Goal: Task Accomplishment & Management: Manage account settings

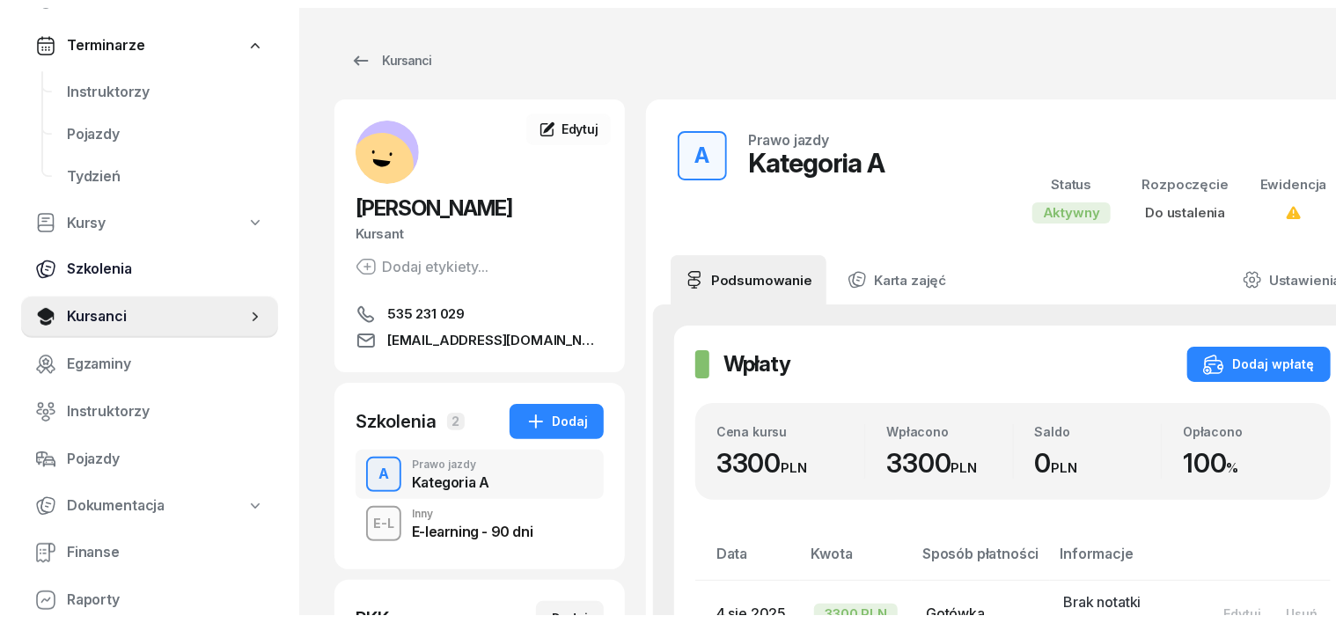
scroll to position [220, 0]
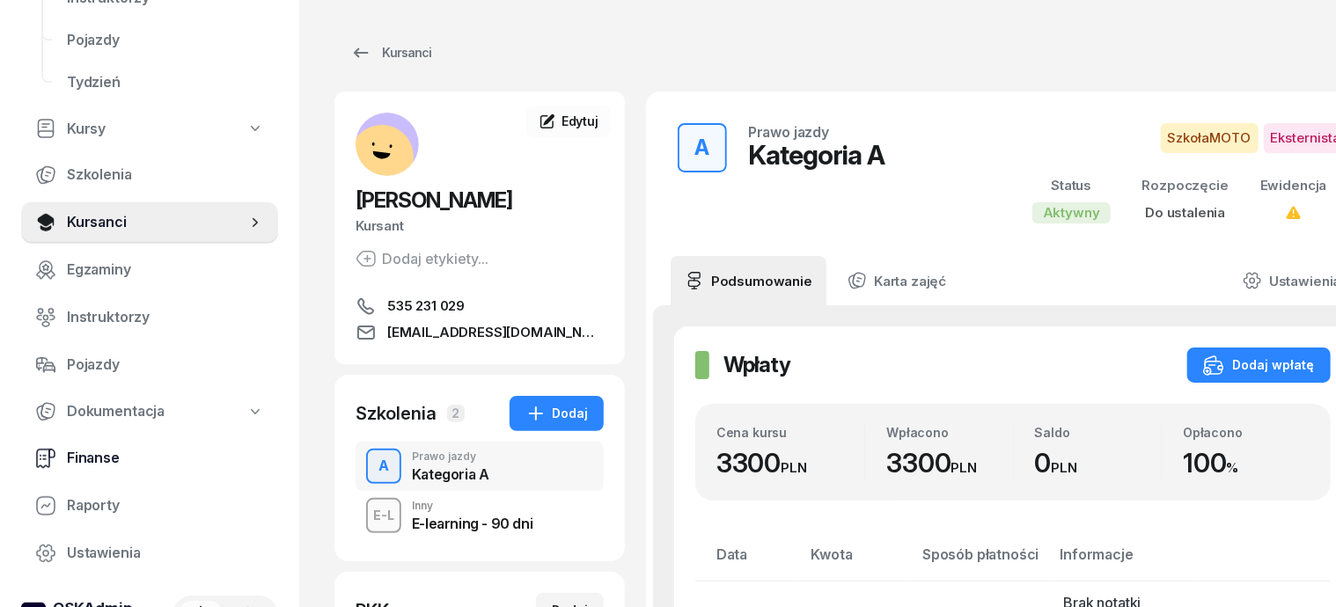
click at [99, 454] on span "Finanse" at bounding box center [165, 458] width 197 height 23
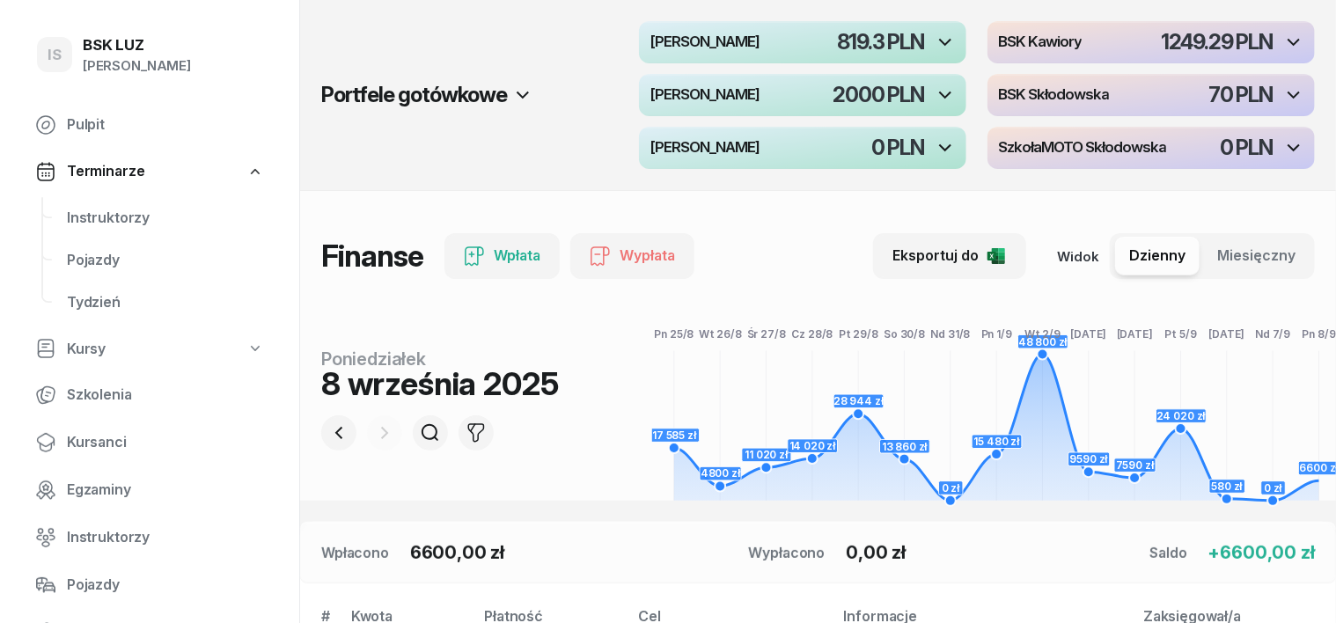
click at [367, 430] on div at bounding box center [384, 433] width 35 height 35
click at [335, 436] on icon "button" at bounding box center [338, 433] width 7 height 12
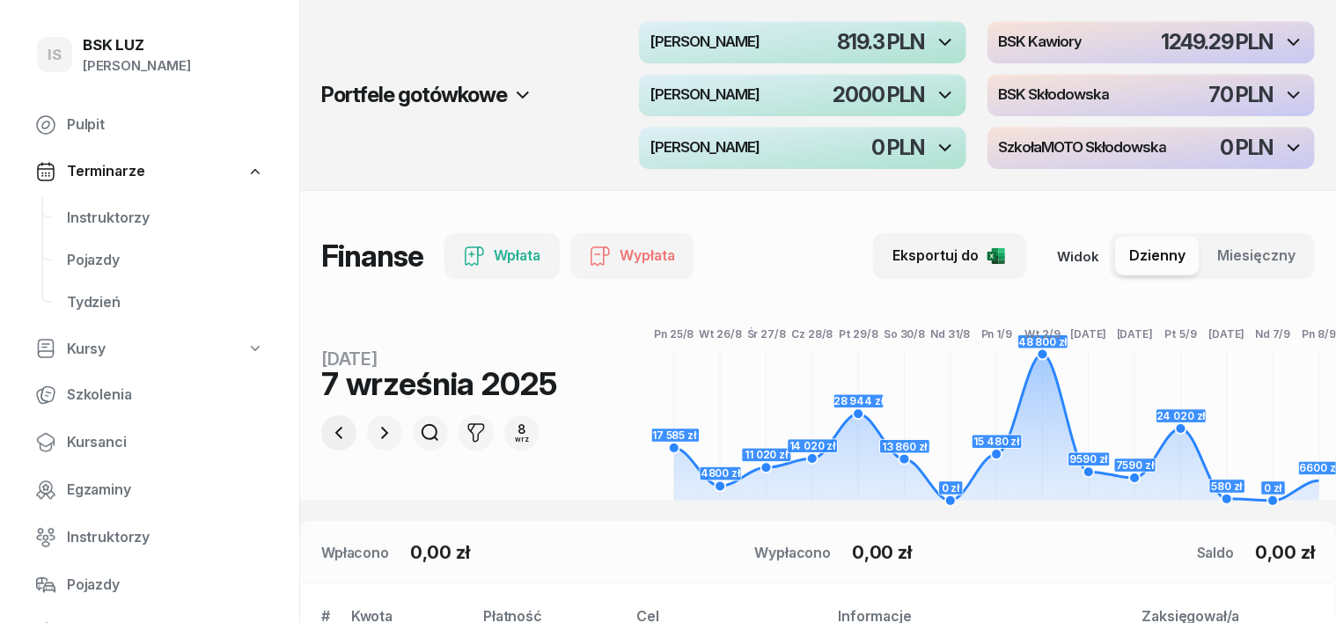
click at [328, 426] on icon "button" at bounding box center [338, 433] width 21 height 21
click at [328, 433] on icon "button" at bounding box center [338, 433] width 21 height 21
click at [374, 429] on icon "button" at bounding box center [384, 433] width 21 height 21
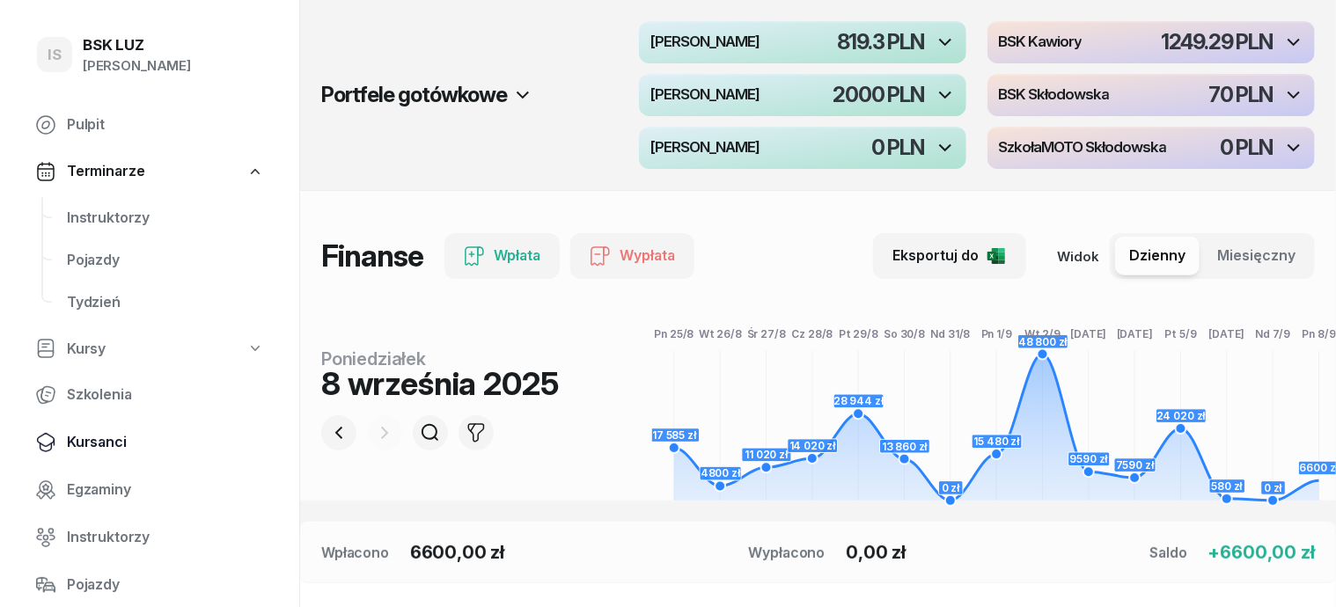
click at [78, 440] on span "Kursanci" at bounding box center [165, 442] width 197 height 23
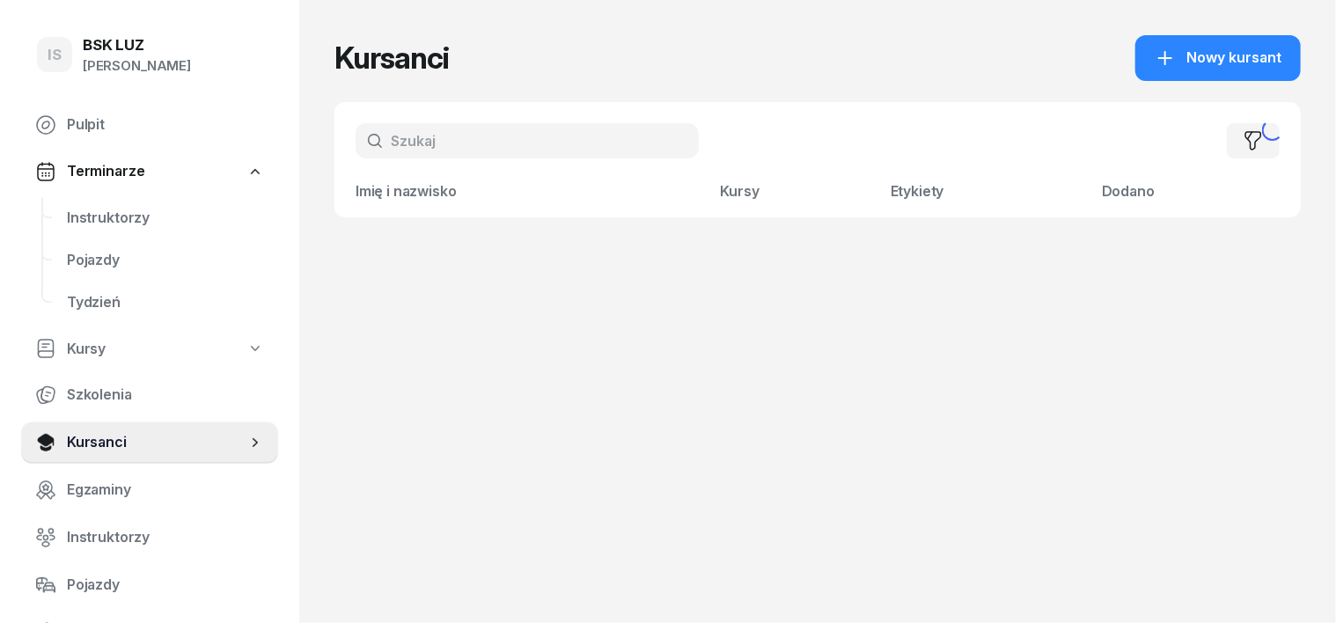
drag, startPoint x: 354, startPoint y: 136, endPoint x: 357, endPoint y: 155, distance: 19.7
click at [356, 137] on input "text" at bounding box center [527, 140] width 343 height 35
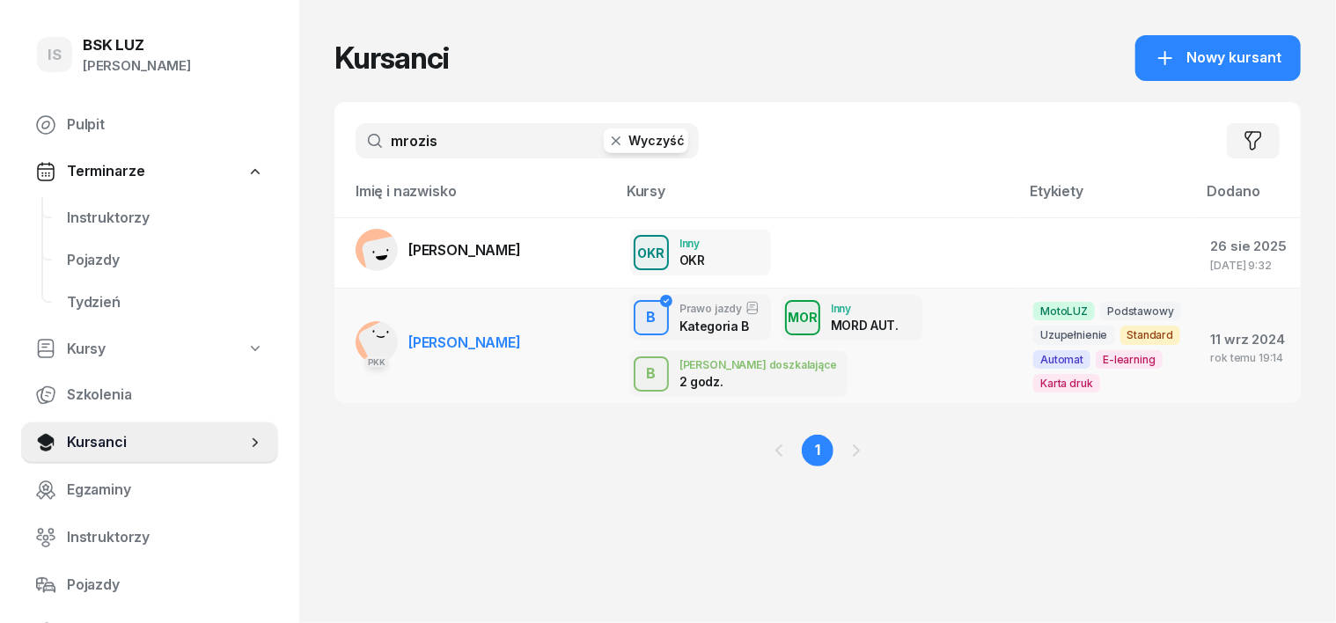
type input "mrozis"
click at [357, 340] on rect at bounding box center [385, 343] width 57 height 57
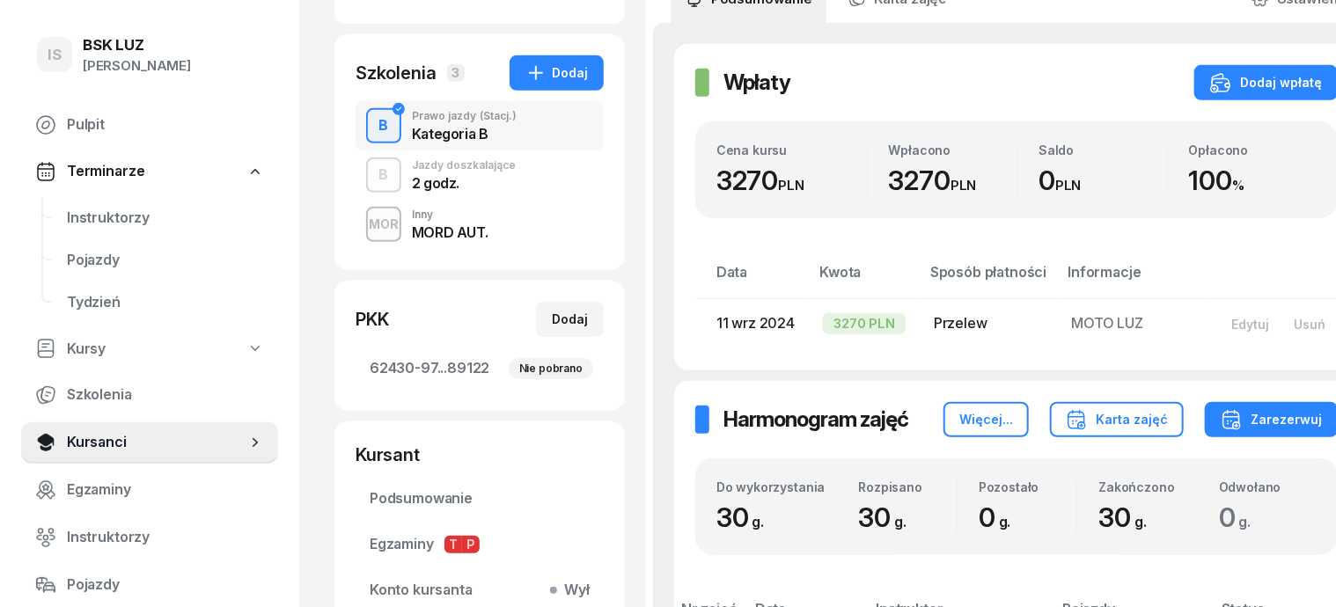
scroll to position [330, 0]
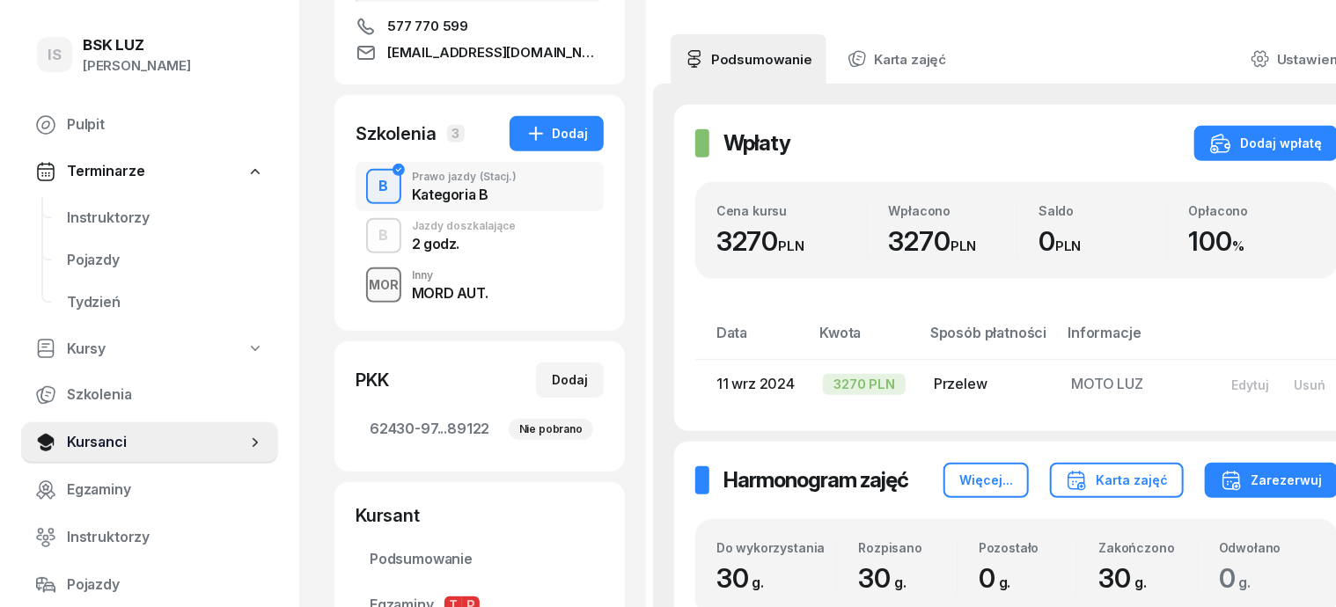
click at [362, 288] on div "MOR" at bounding box center [384, 285] width 44 height 22
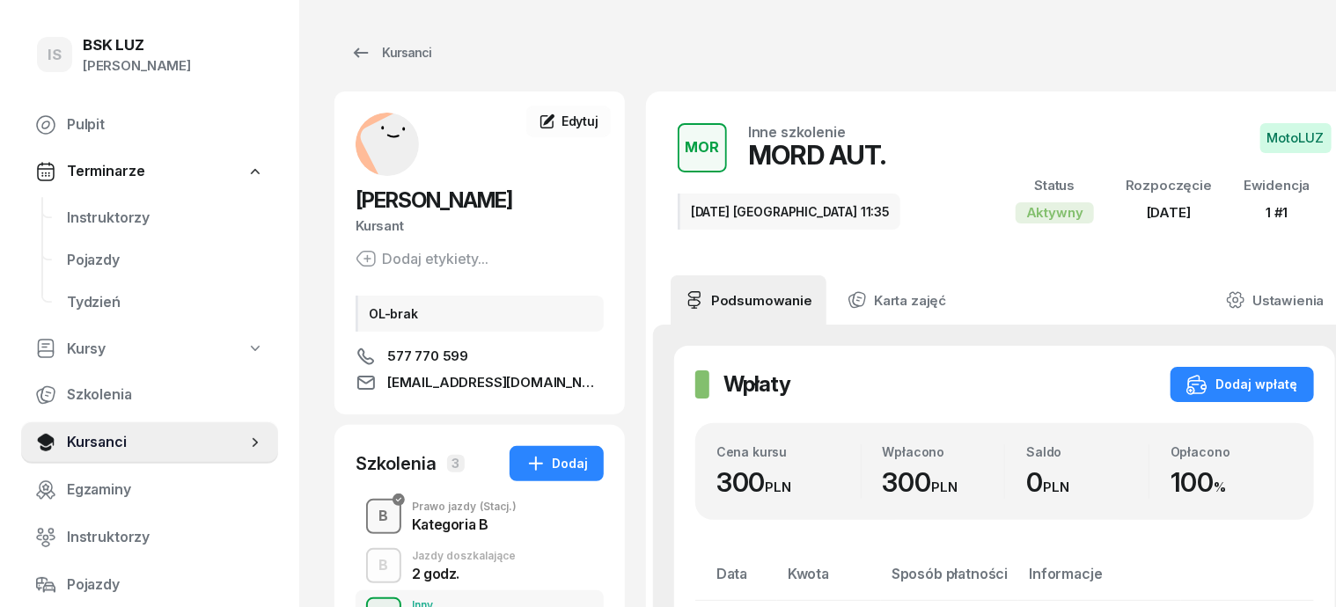
click at [372, 512] on div "B" at bounding box center [384, 517] width 24 height 30
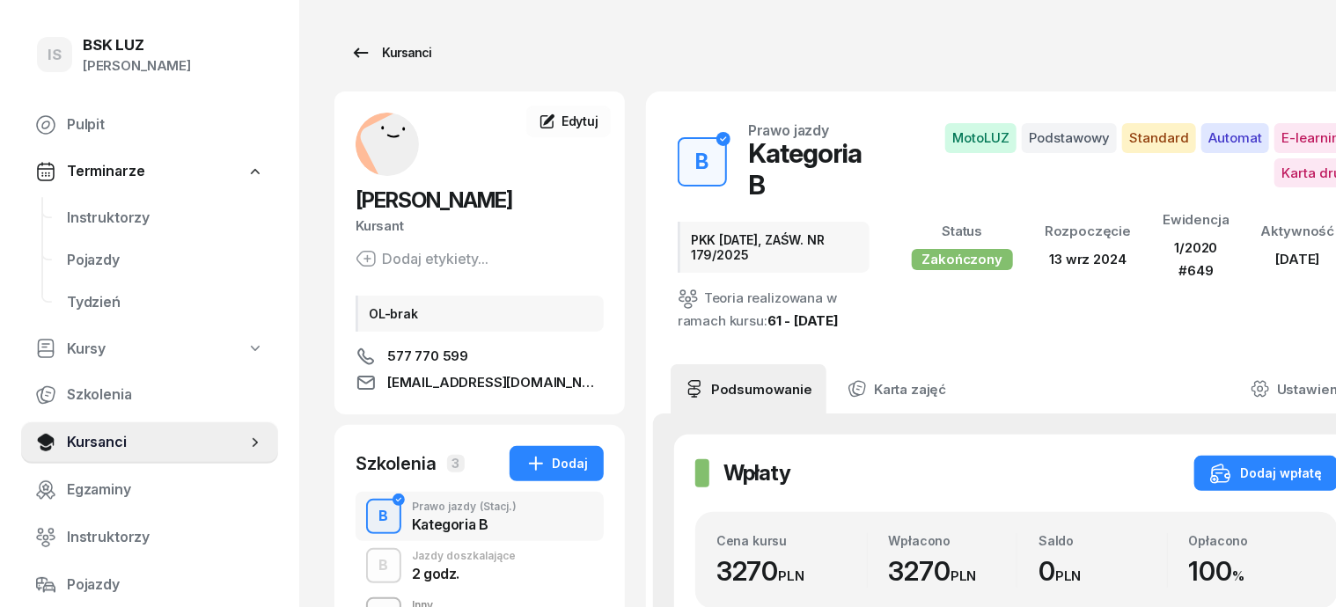
click at [364, 53] on div "Kursanci" at bounding box center [390, 52] width 81 height 21
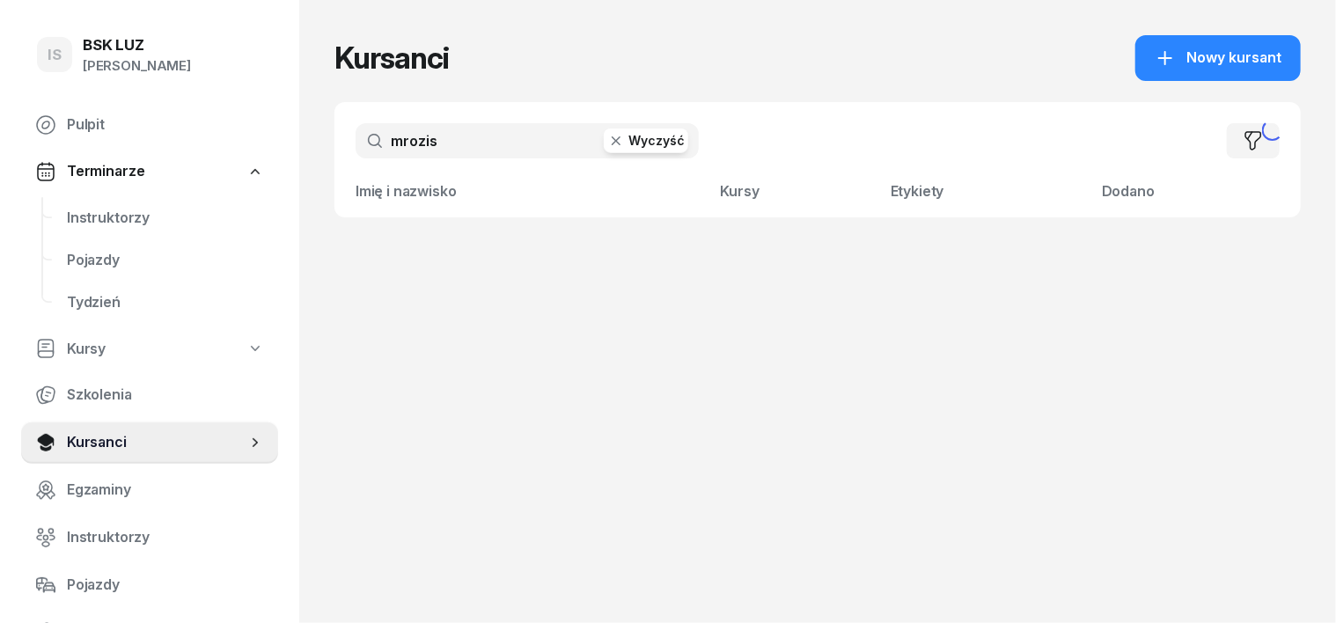
click at [607, 145] on icon "button" at bounding box center [616, 141] width 18 height 18
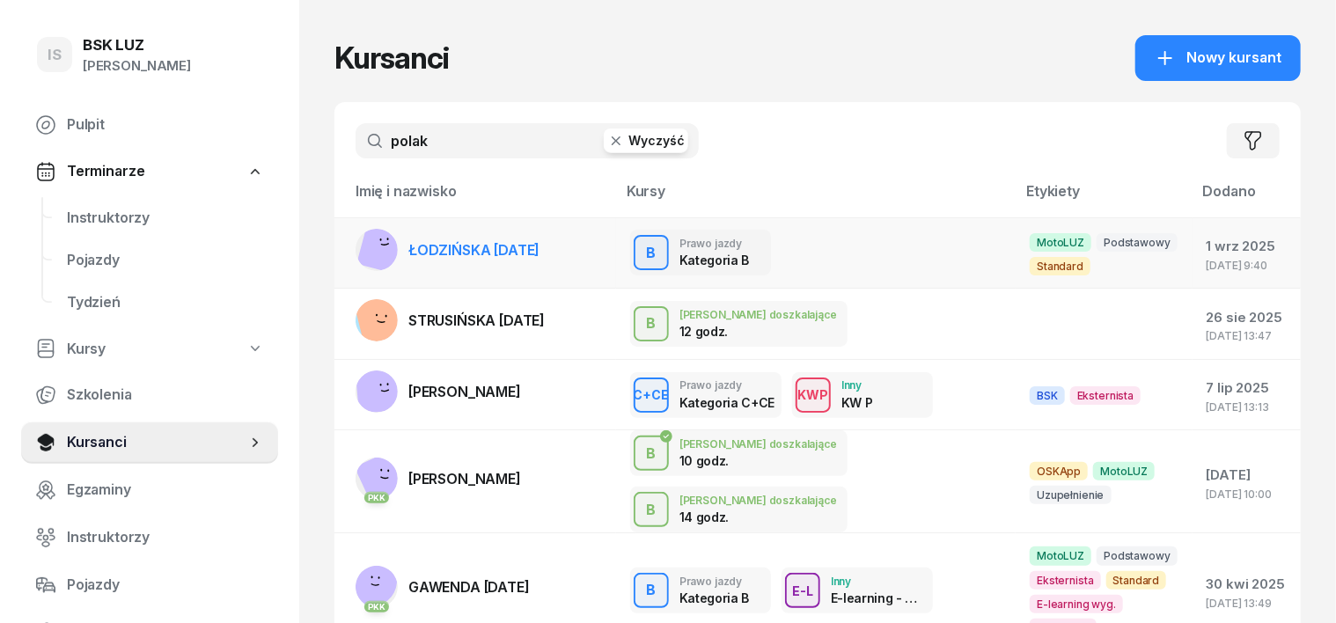
type input "polak"
click at [357, 245] on rect at bounding box center [383, 249] width 52 height 52
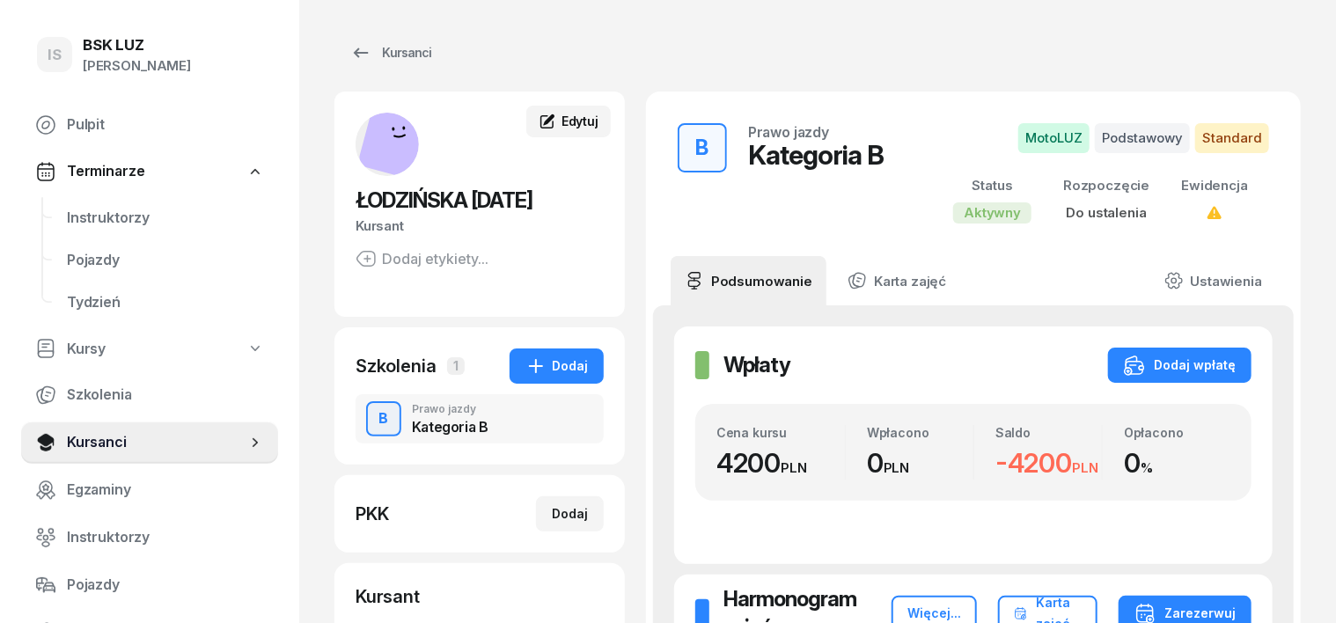
click at [562, 119] on span "Edytuj" at bounding box center [580, 121] width 37 height 15
click at [562, 120] on span "Edytuj" at bounding box center [580, 121] width 37 height 15
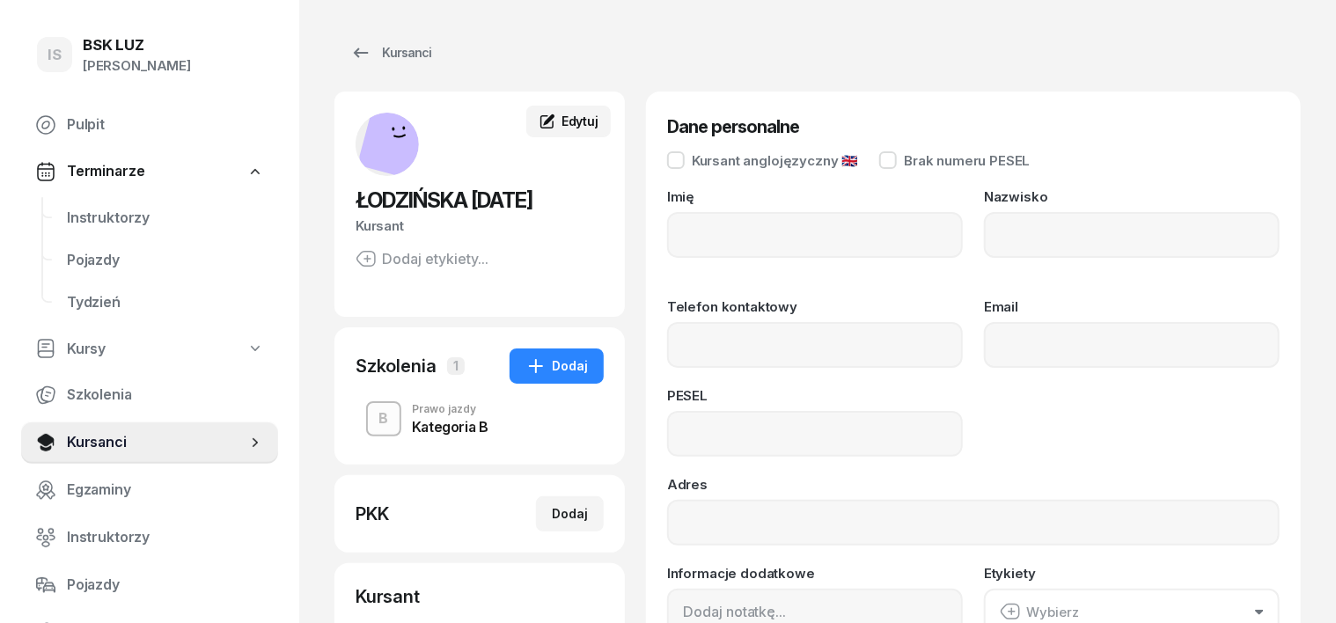
type input "[DATE]"
type input "ŁODZIŃSKA"
click at [373, 59] on div "Kursanci" at bounding box center [390, 52] width 81 height 21
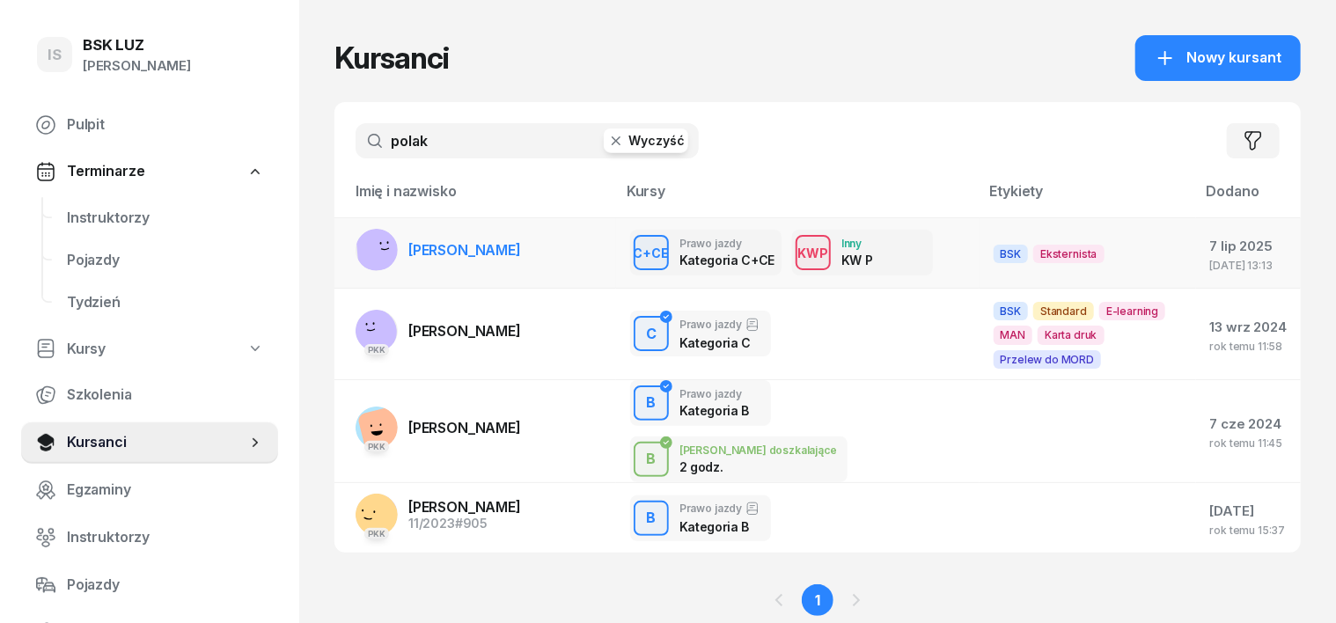
click at [446, 259] on link "[PERSON_NAME]" at bounding box center [438, 250] width 165 height 42
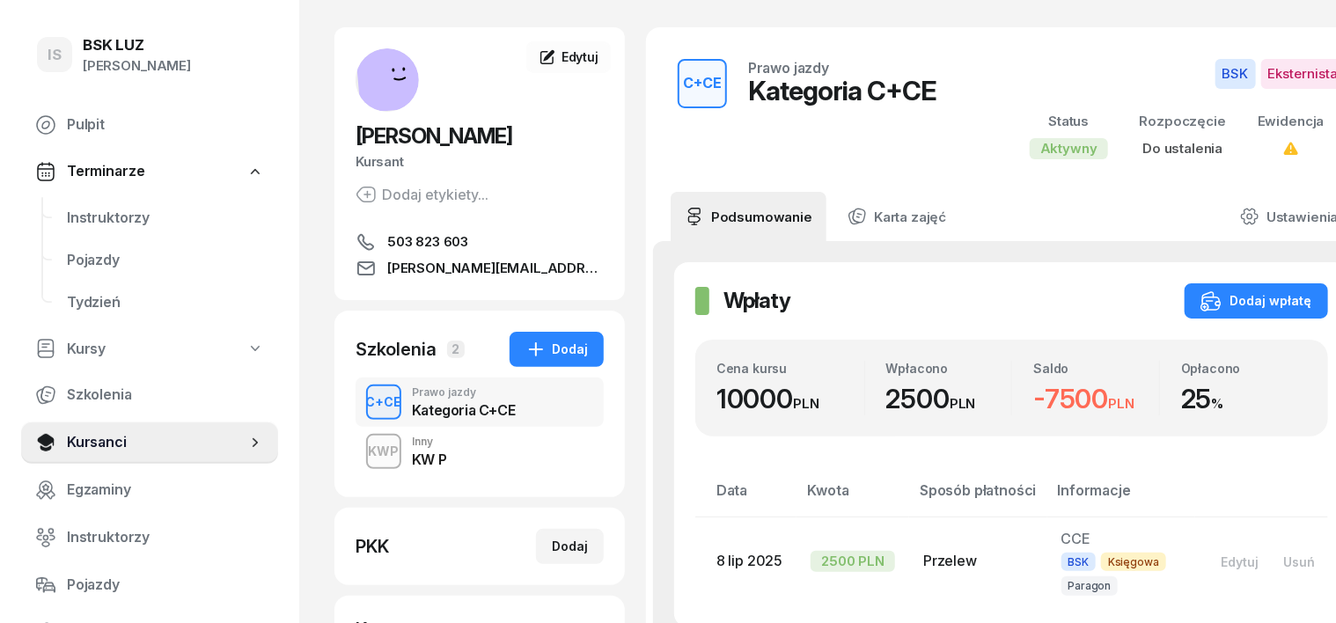
scroll to position [109, 0]
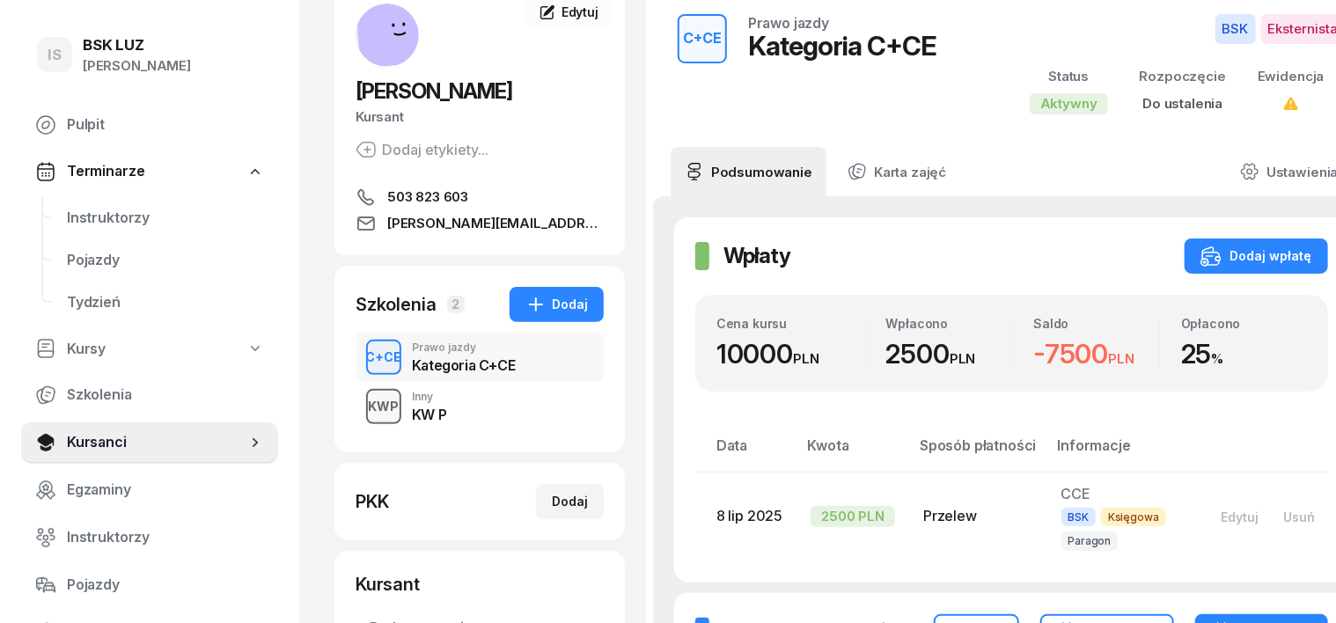
click at [362, 407] on div "KWP" at bounding box center [384, 406] width 45 height 22
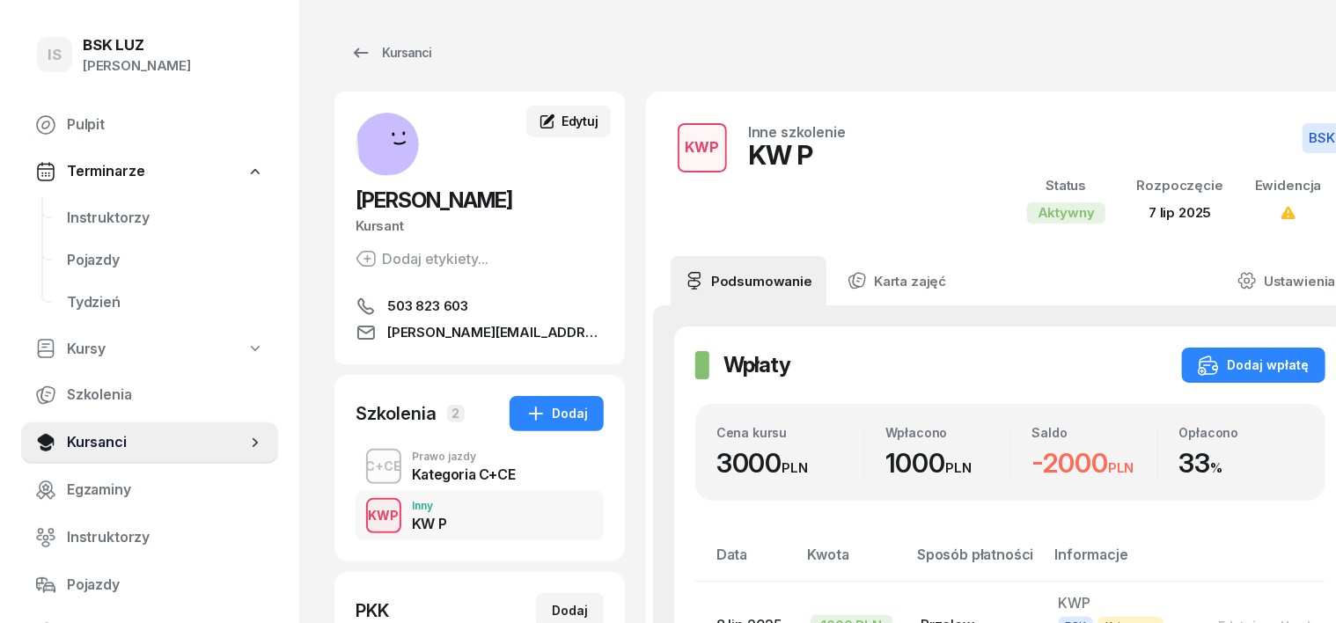
click at [562, 119] on span "Edytuj" at bounding box center [580, 121] width 37 height 15
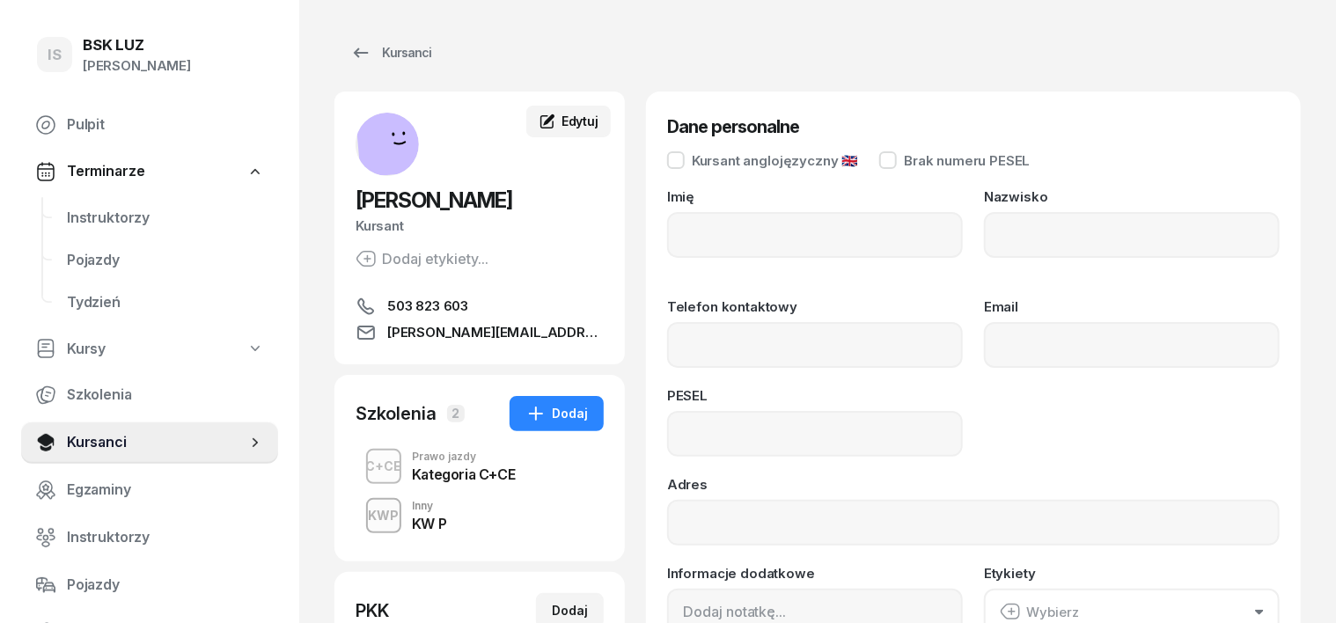
type input "POLAK"
type input "[PERSON_NAME]"
type input "503823603"
type input "[PERSON_NAME][EMAIL_ADDRESS][DOMAIN_NAME]"
type input "87071917773"
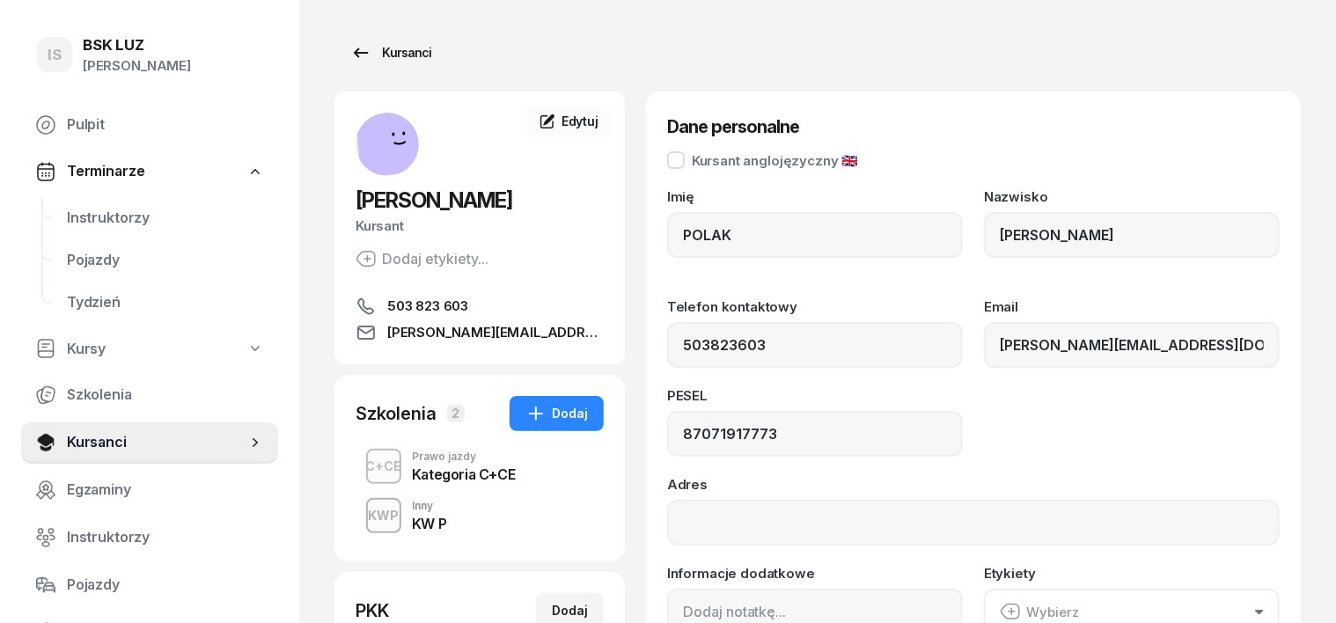
click at [355, 55] on div "Kursanci" at bounding box center [390, 52] width 81 height 21
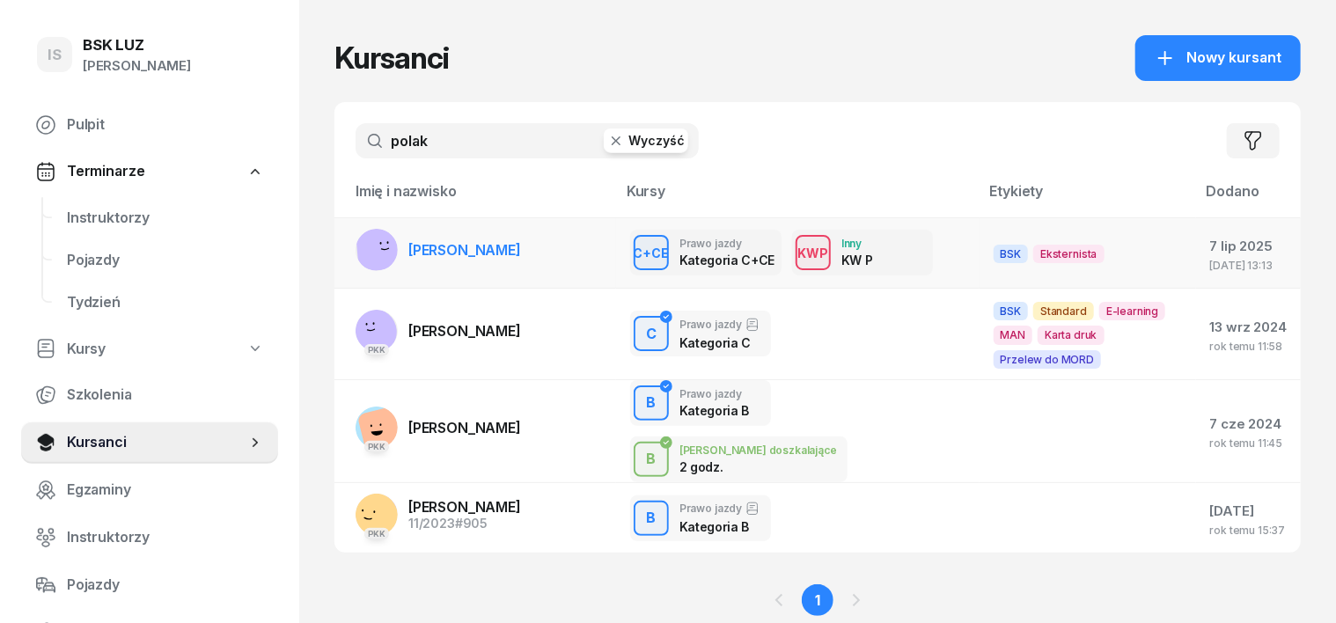
click at [355, 246] on rect at bounding box center [380, 246] width 50 height 50
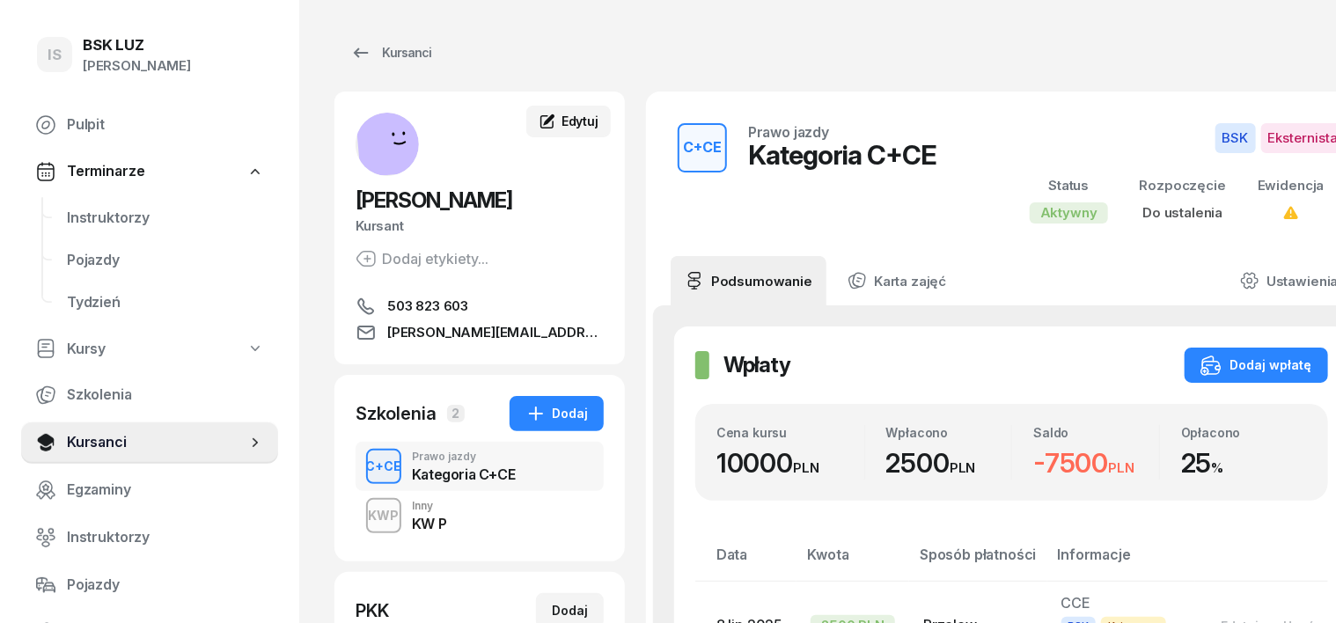
click at [562, 121] on span "Edytuj" at bounding box center [580, 121] width 37 height 15
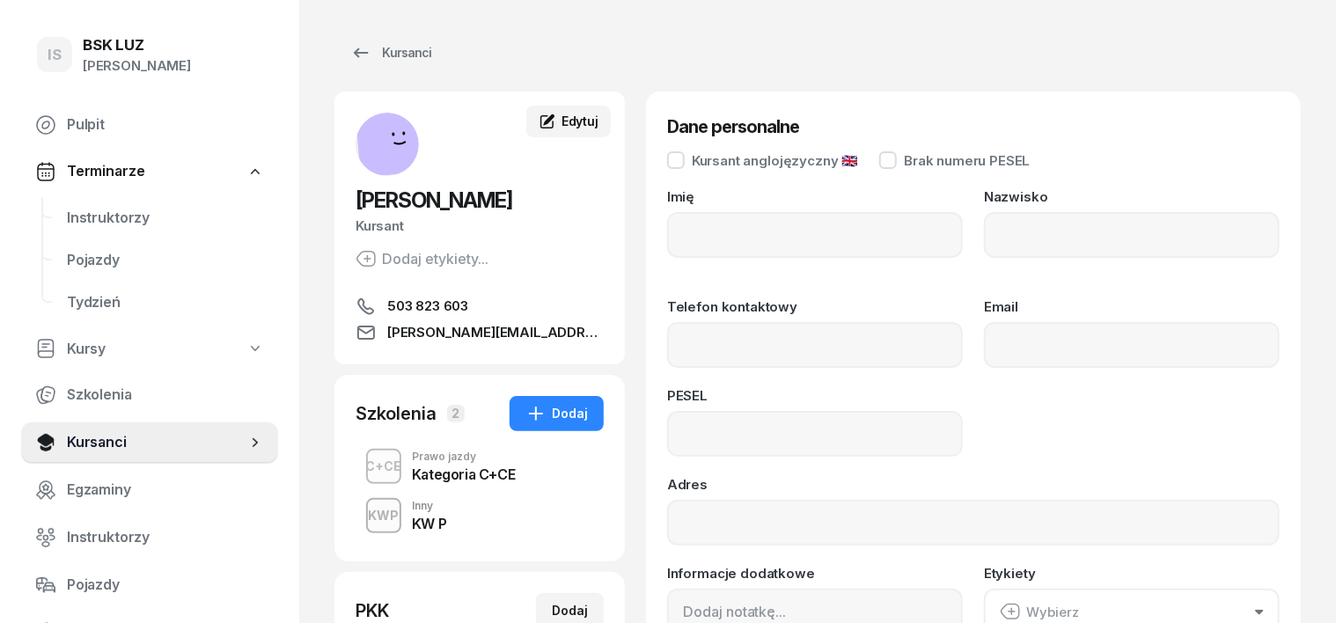
type input "POLAK"
type input "[PERSON_NAME]"
type input "503823603"
type input "[PERSON_NAME][EMAIL_ADDRESS][DOMAIN_NAME]"
type input "87071917773"
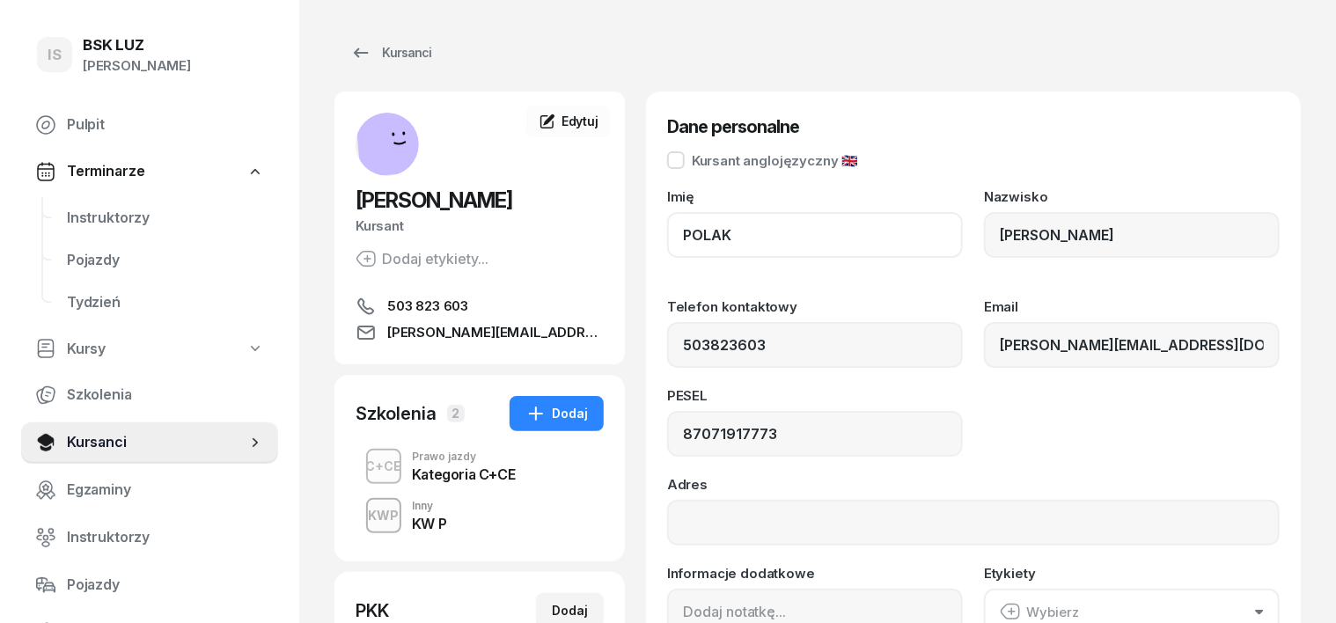
click at [703, 234] on input "POLAK" at bounding box center [815, 235] width 296 height 46
type input "P"
type input "[PERSON_NAME]"
click at [1069, 239] on input "[PERSON_NAME]" at bounding box center [1132, 235] width 296 height 46
type input "D"
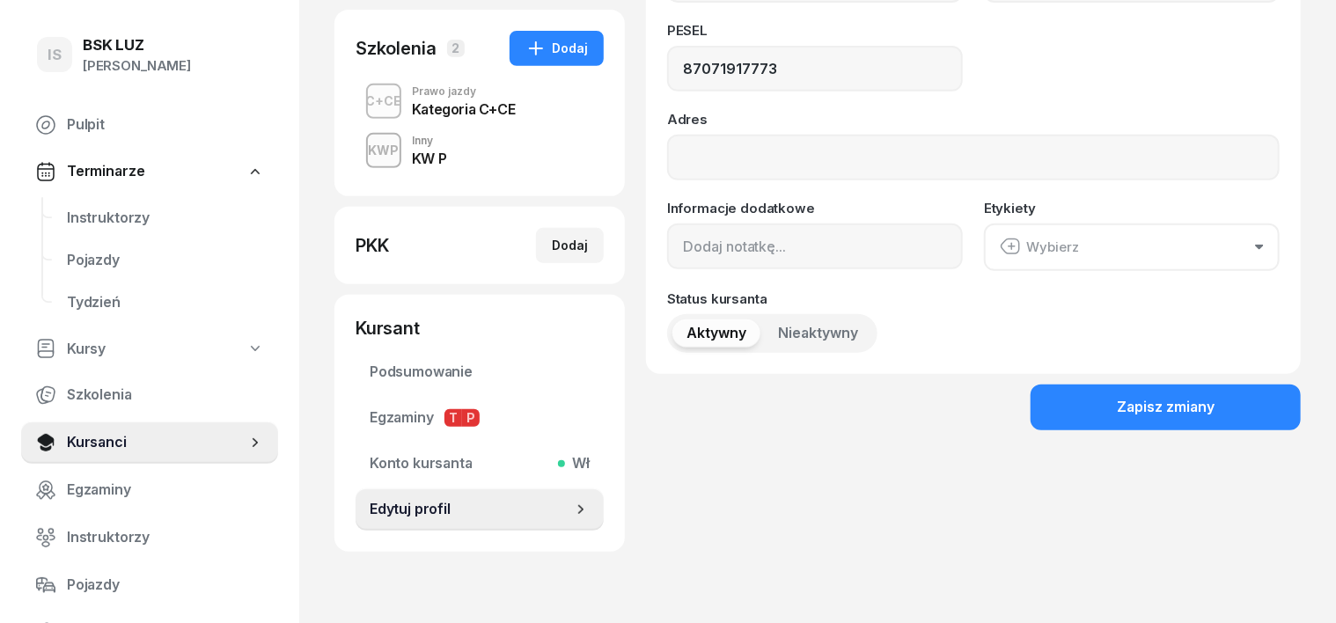
scroll to position [414, 0]
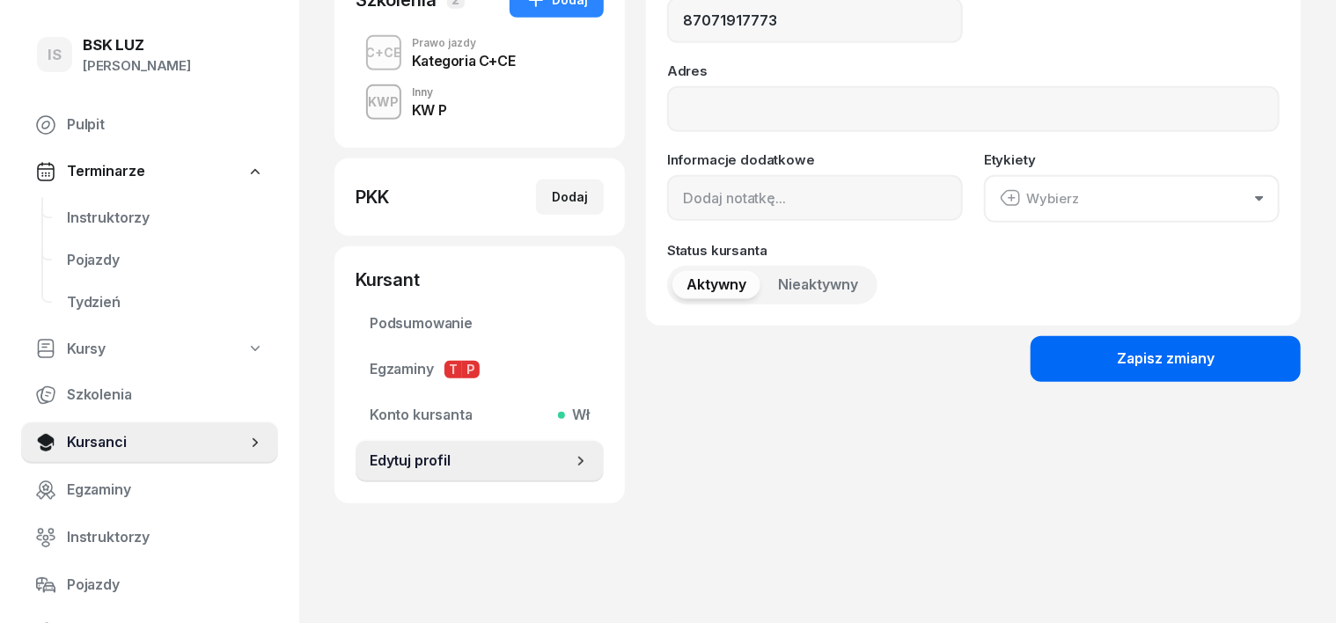
type input "POLAK"
click at [1139, 353] on button "Zapisz zmiany" at bounding box center [1166, 359] width 270 height 46
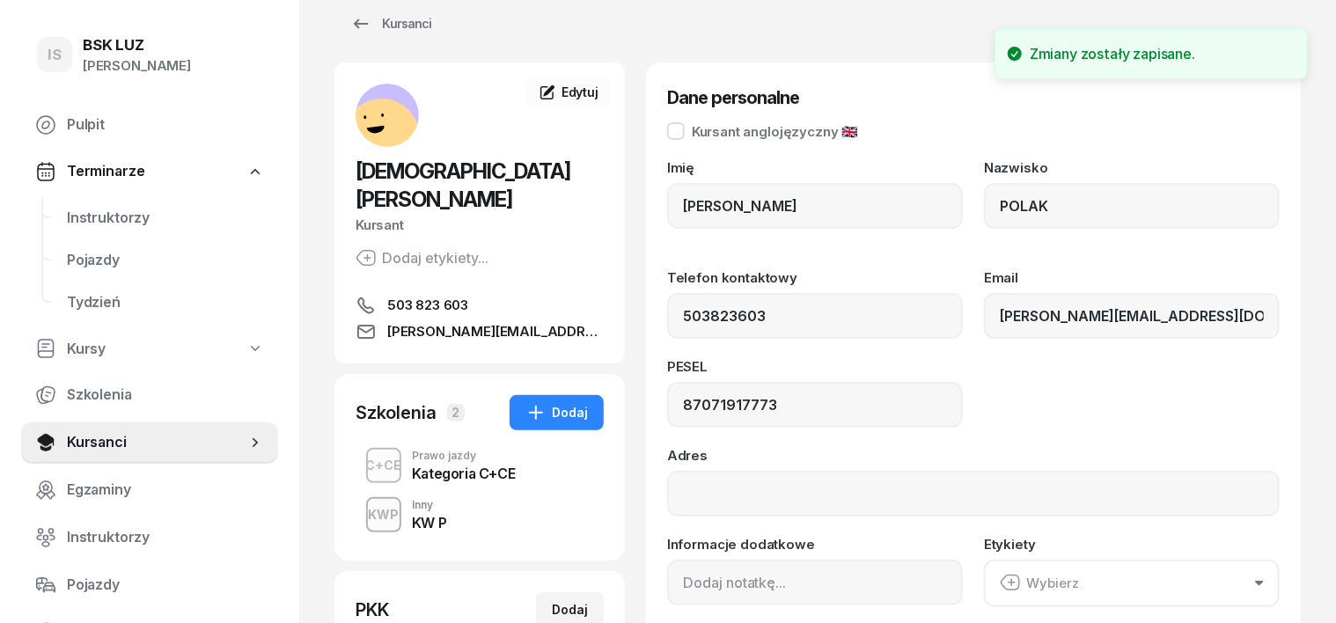
scroll to position [0, 0]
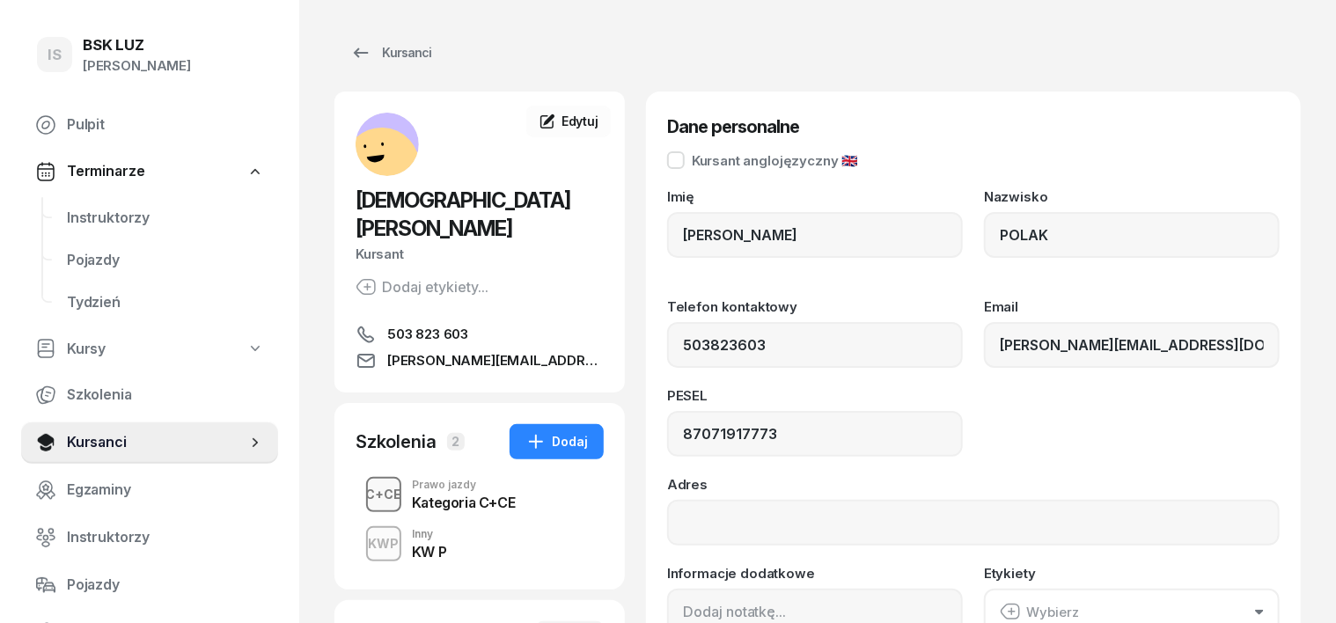
click at [359, 483] on div "C+CE" at bounding box center [384, 494] width 50 height 22
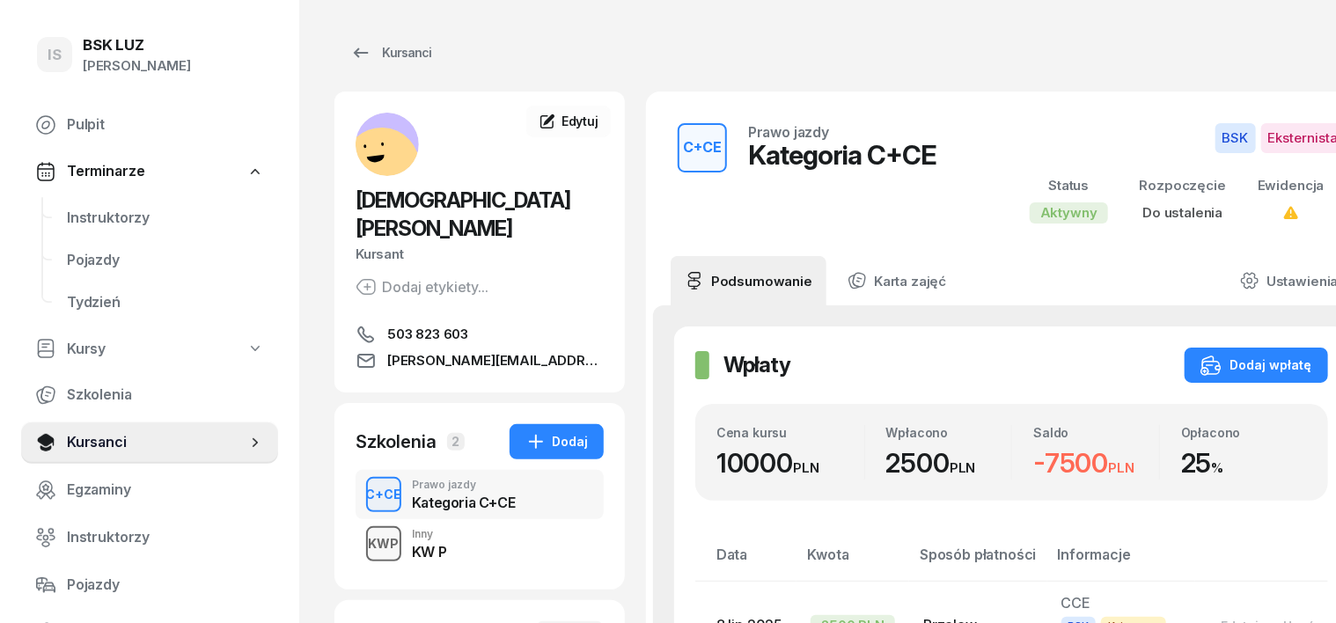
click at [362, 533] on div "KWP" at bounding box center [384, 544] width 45 height 22
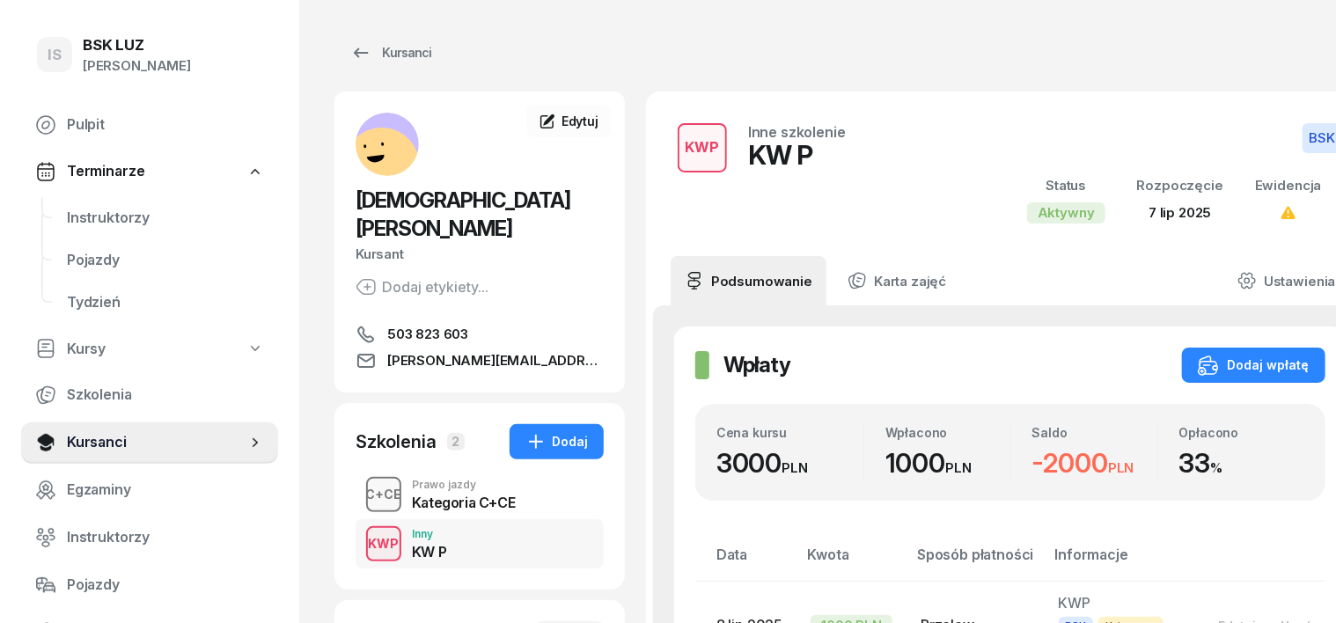
click at [360, 483] on div "C+CE" at bounding box center [384, 494] width 50 height 22
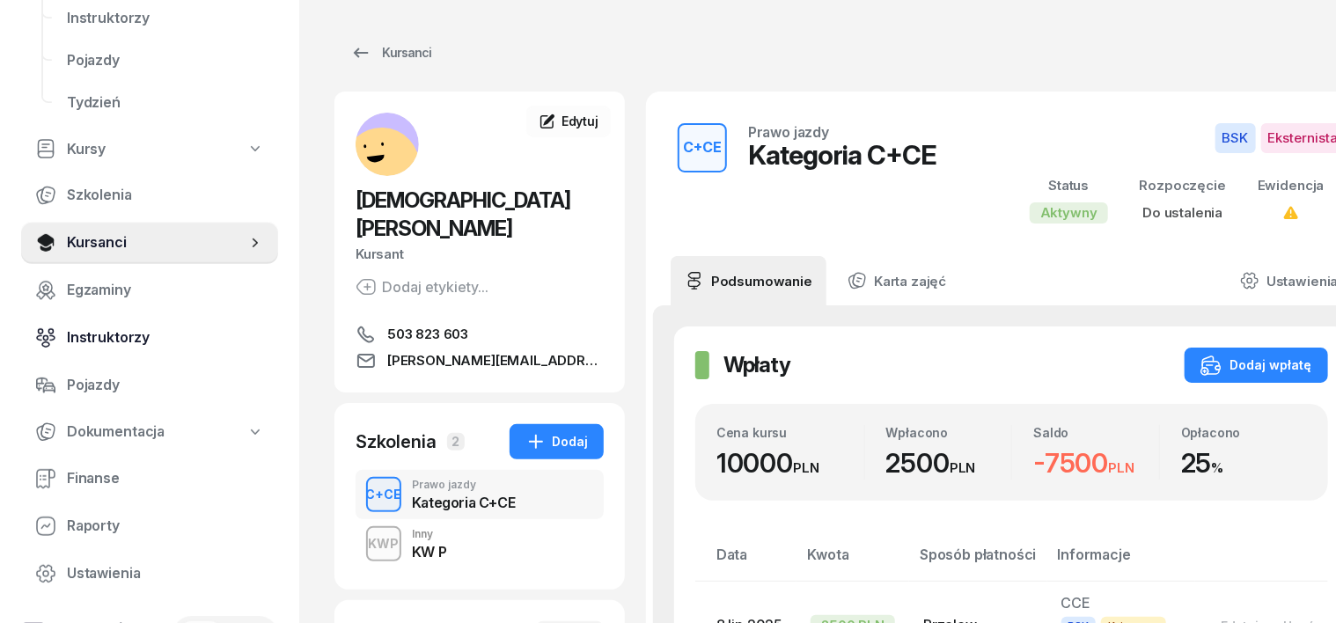
scroll to position [220, 0]
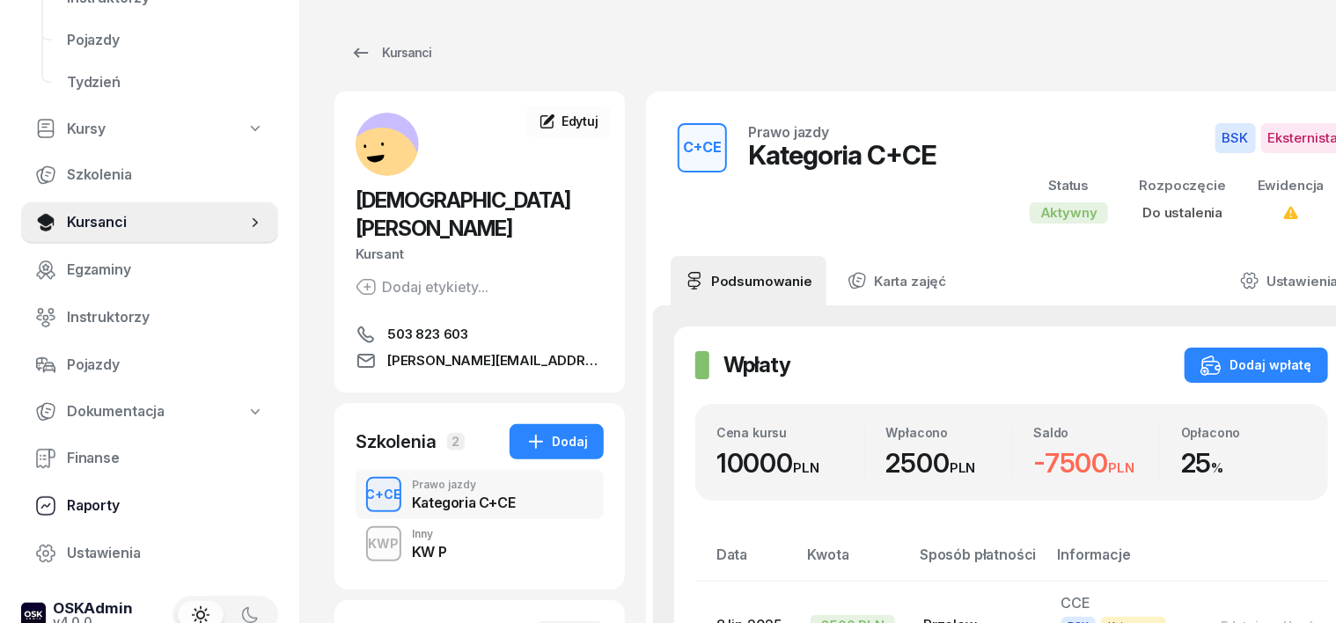
click at [103, 504] on span "Raporty" at bounding box center [165, 506] width 197 height 23
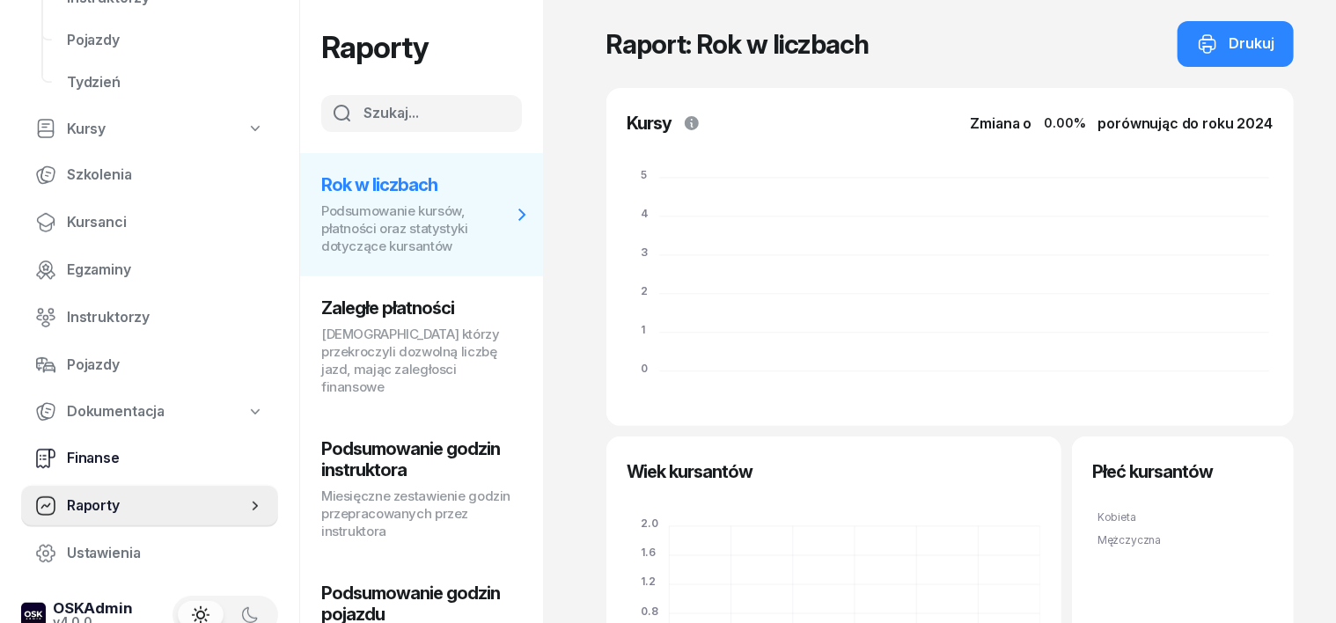
click at [103, 463] on span "Finanse" at bounding box center [165, 458] width 197 height 23
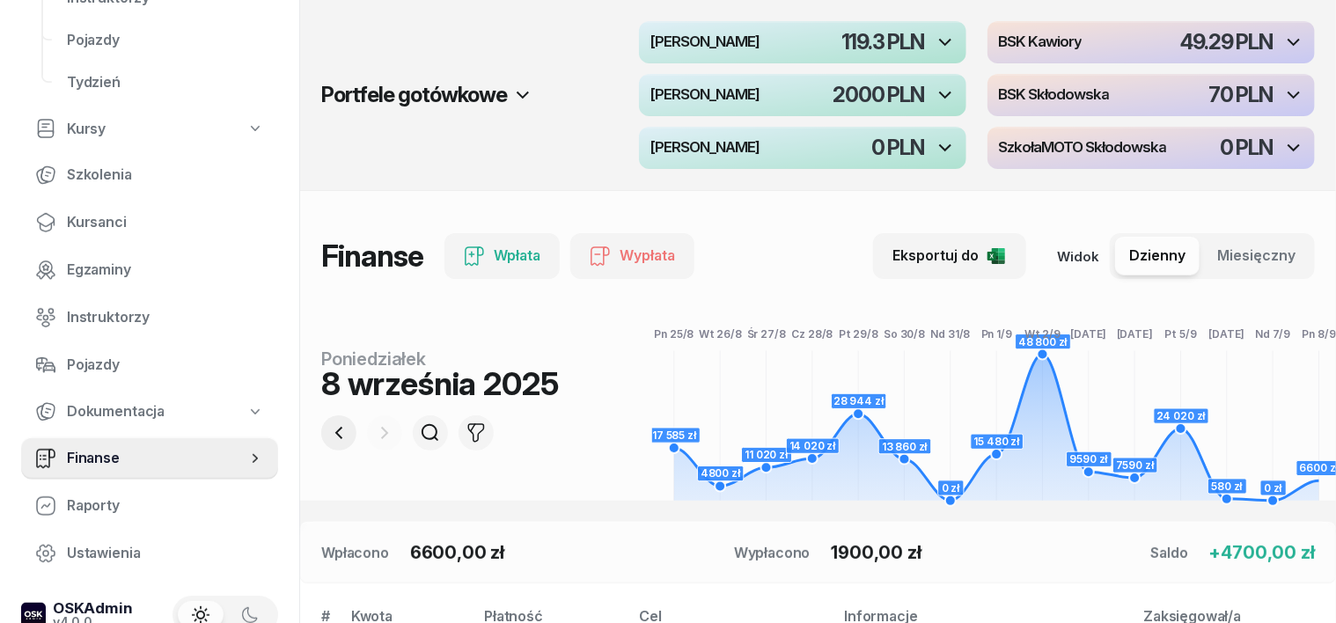
click at [328, 428] on icon "button" at bounding box center [338, 433] width 21 height 21
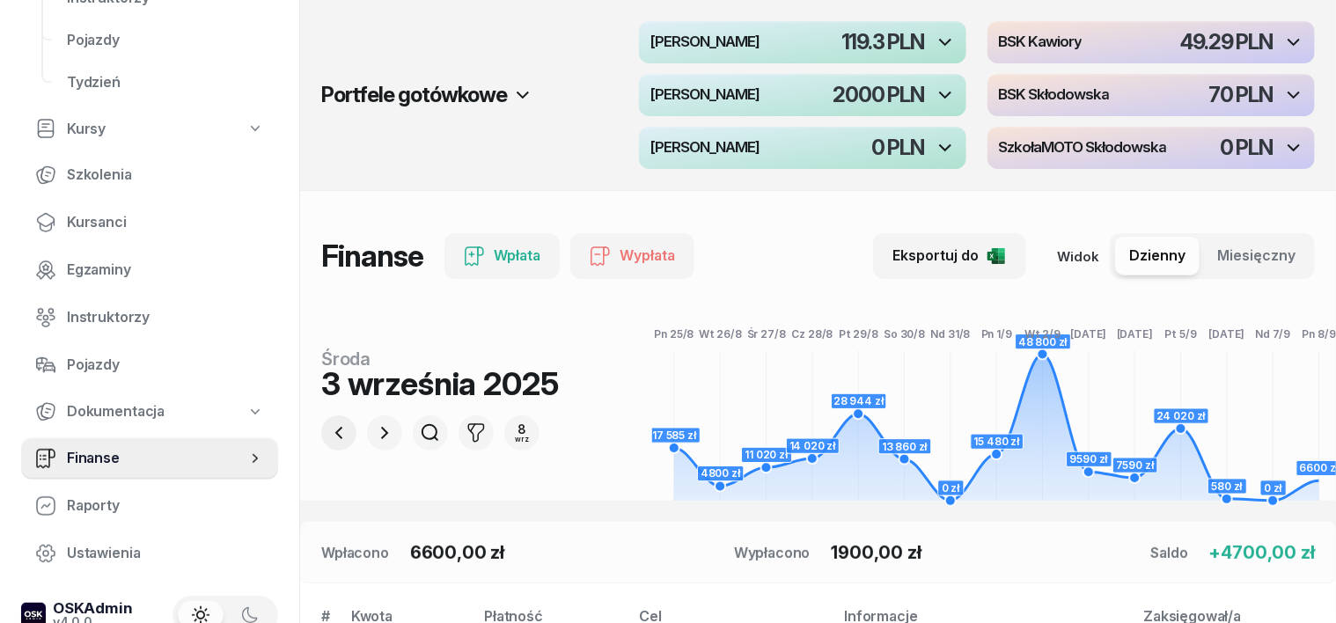
click at [328, 428] on icon "button" at bounding box center [338, 433] width 21 height 21
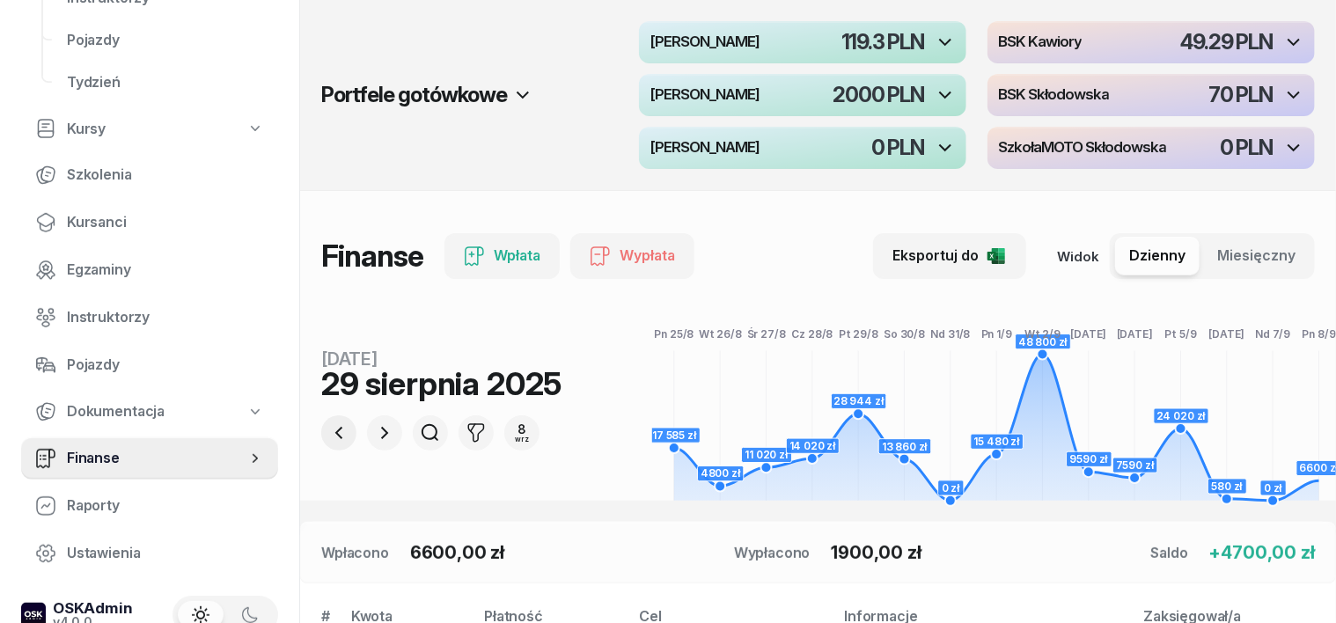
click at [328, 428] on icon "button" at bounding box center [338, 433] width 21 height 21
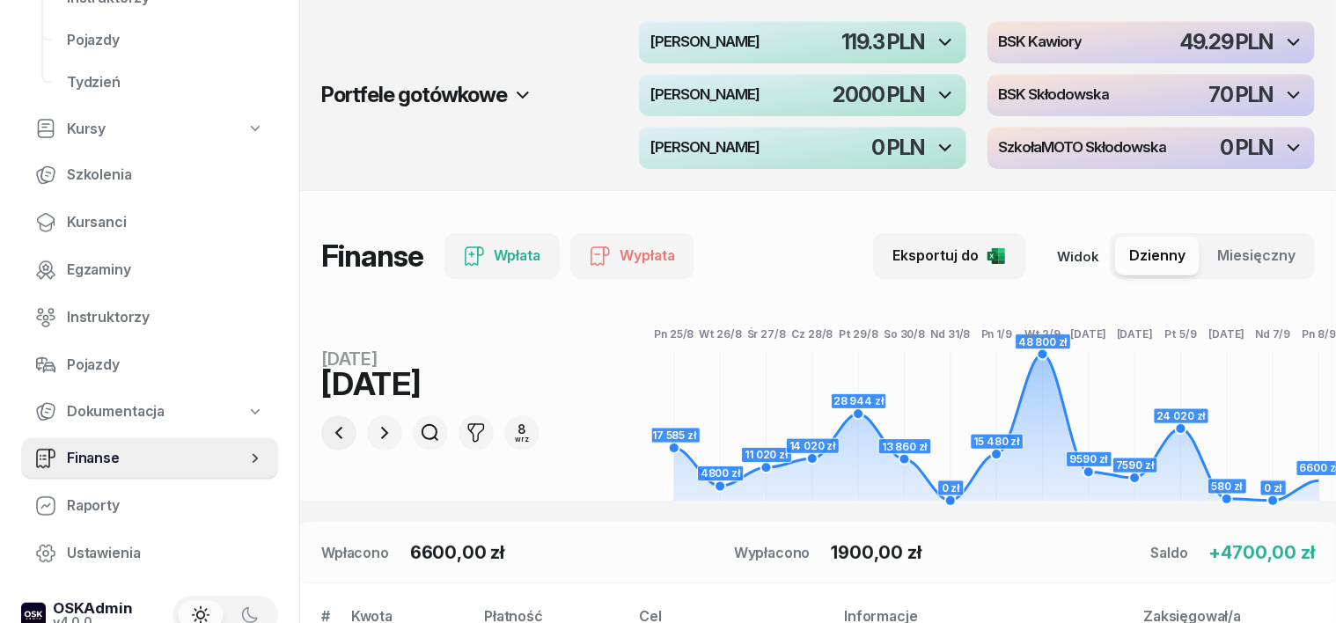
click at [328, 428] on icon "button" at bounding box center [338, 433] width 21 height 21
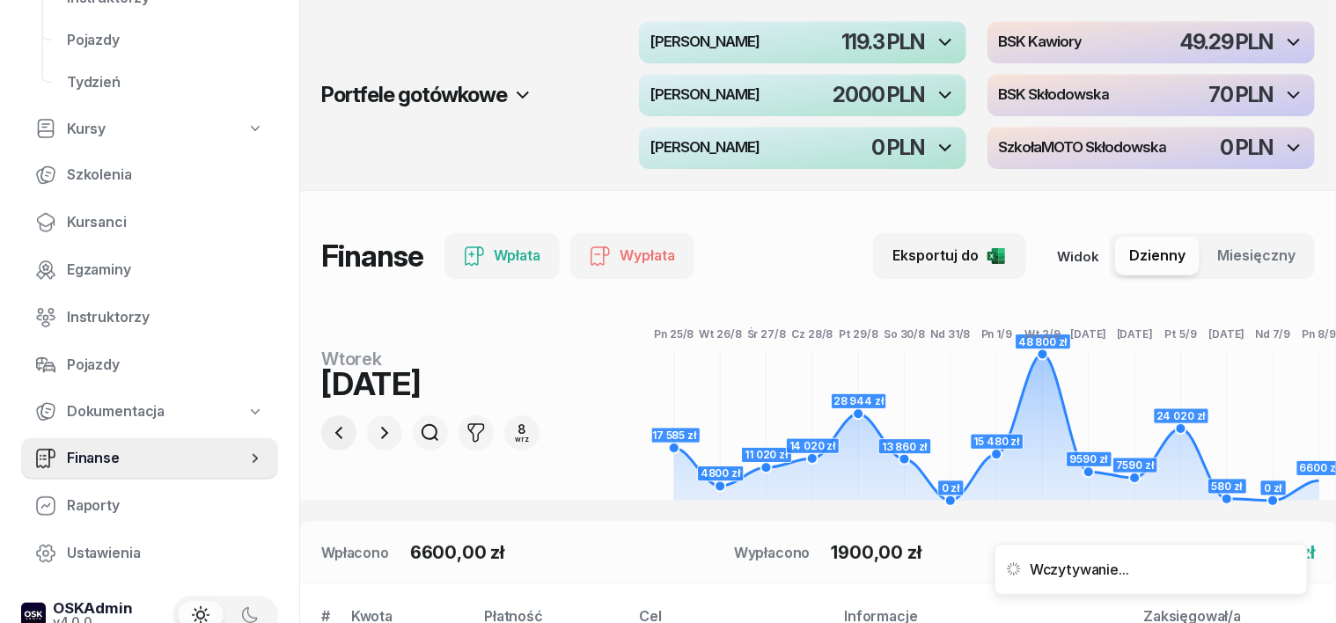
click at [328, 428] on icon "button" at bounding box center [338, 433] width 21 height 21
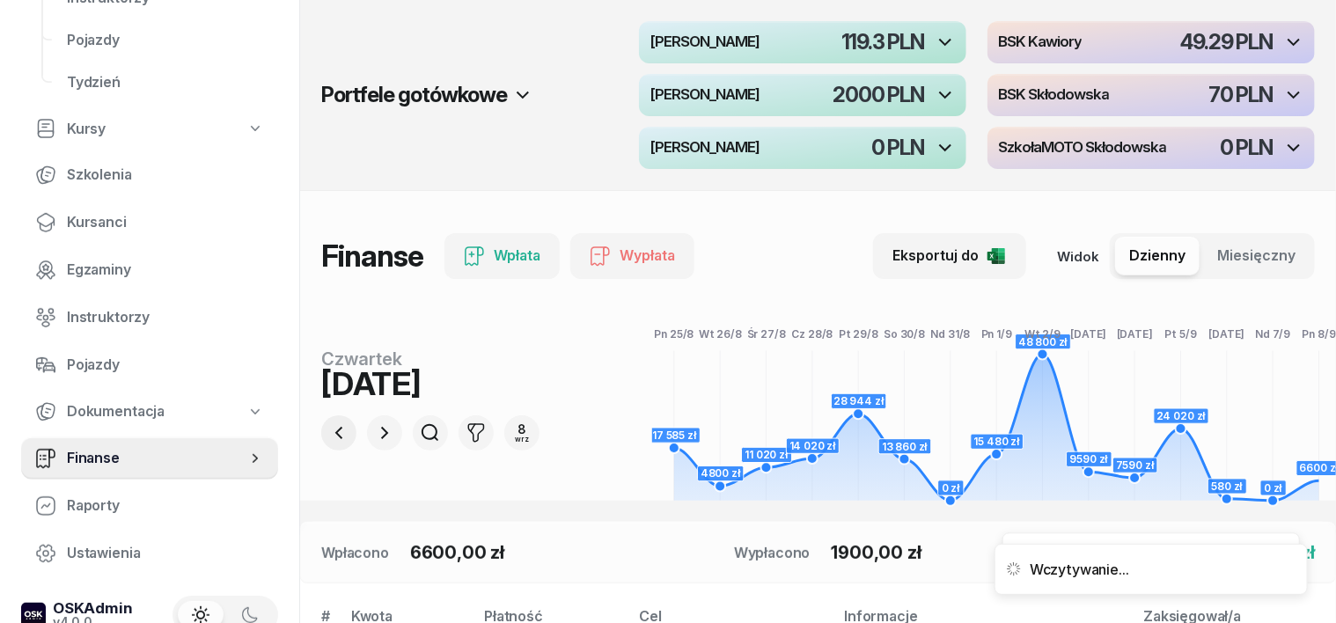
click at [328, 428] on icon "button" at bounding box center [338, 433] width 21 height 21
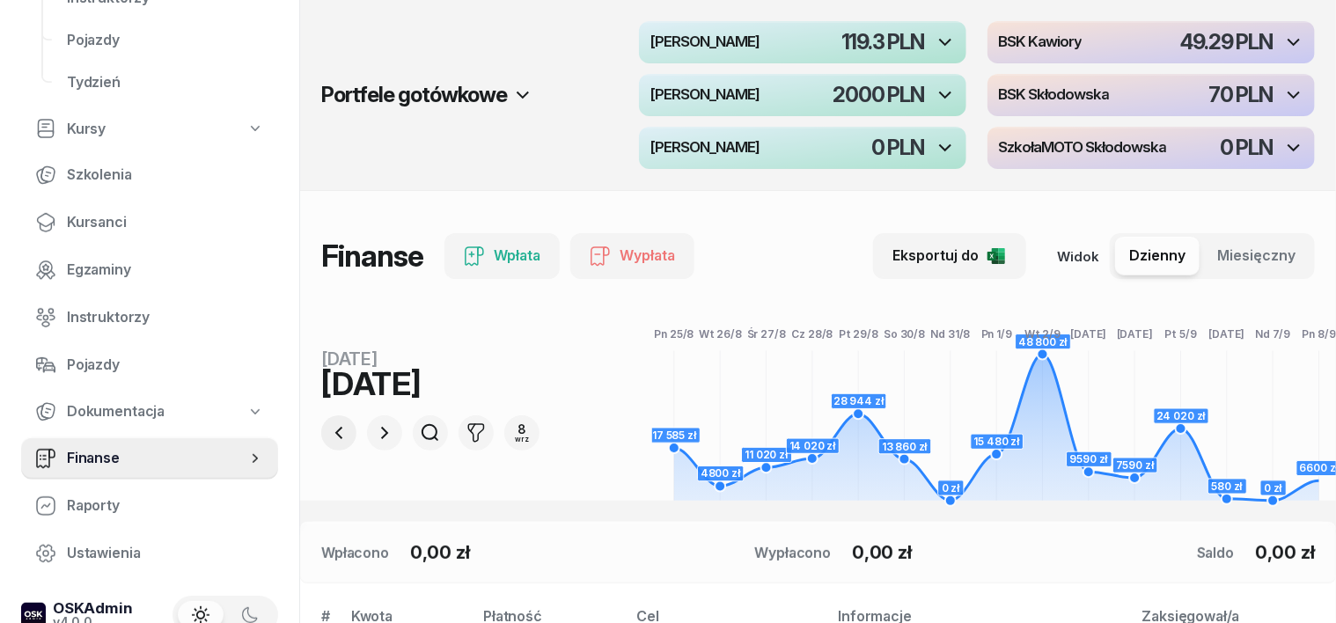
click at [328, 428] on icon "button" at bounding box center [338, 433] width 21 height 21
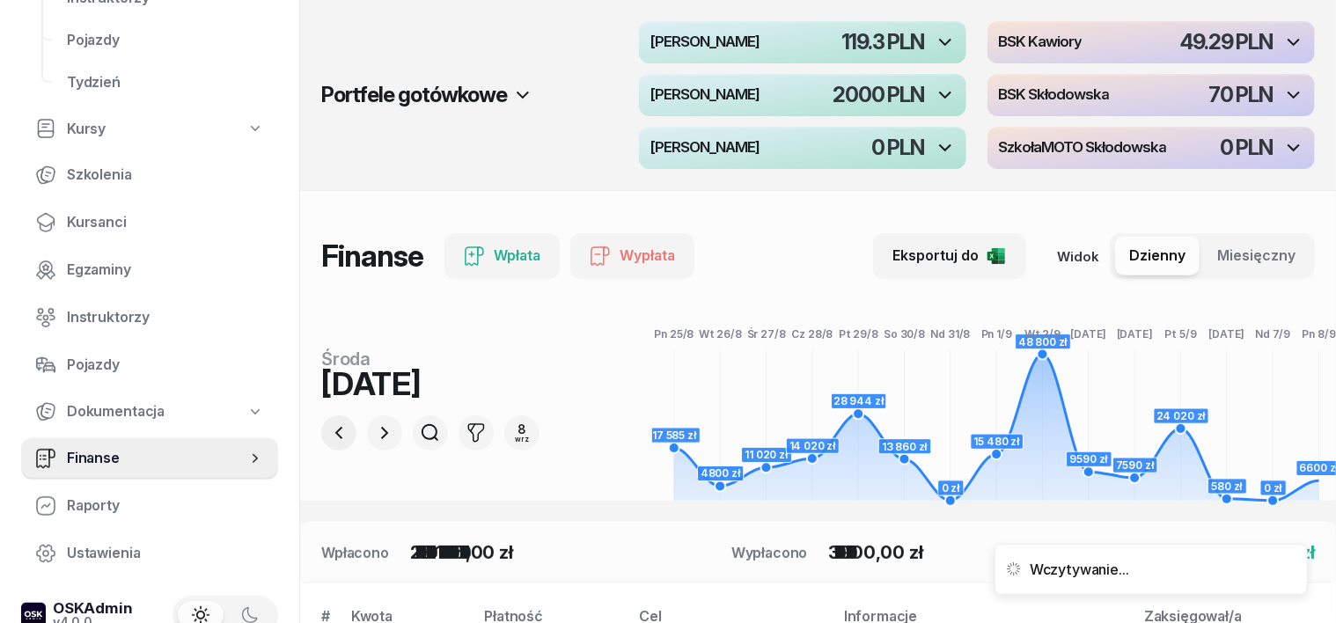
click at [328, 428] on icon "button" at bounding box center [338, 433] width 21 height 21
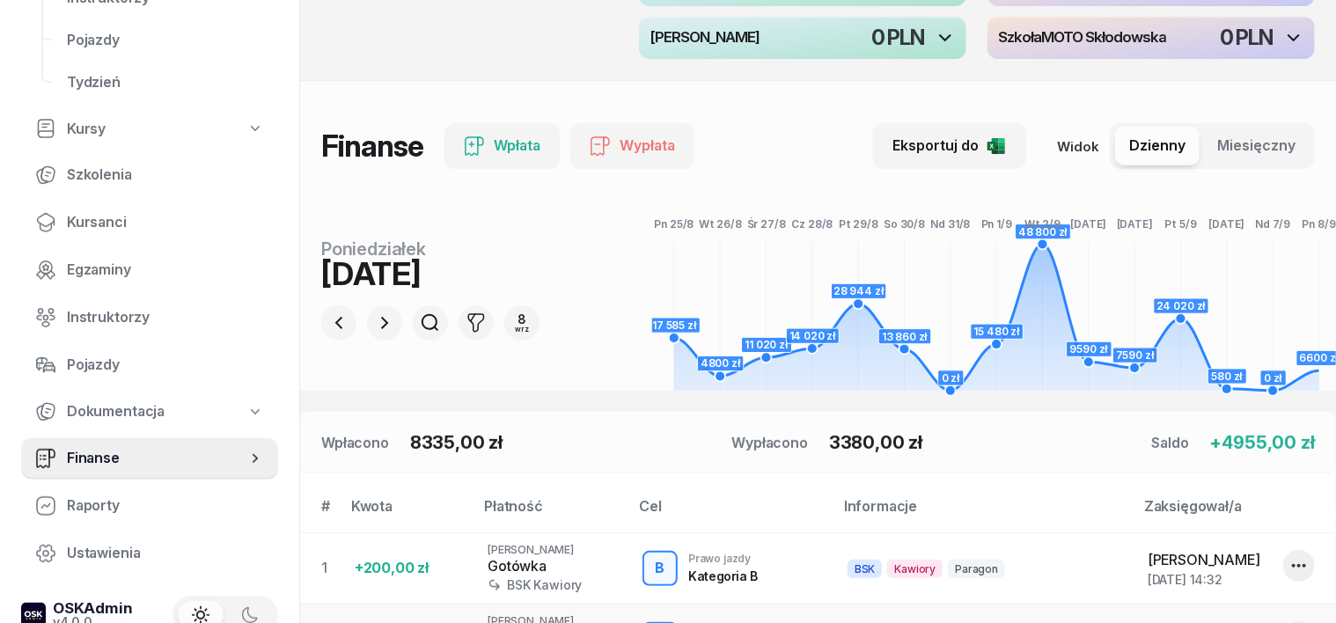
scroll to position [109, 0]
click at [374, 317] on icon "button" at bounding box center [384, 323] width 21 height 21
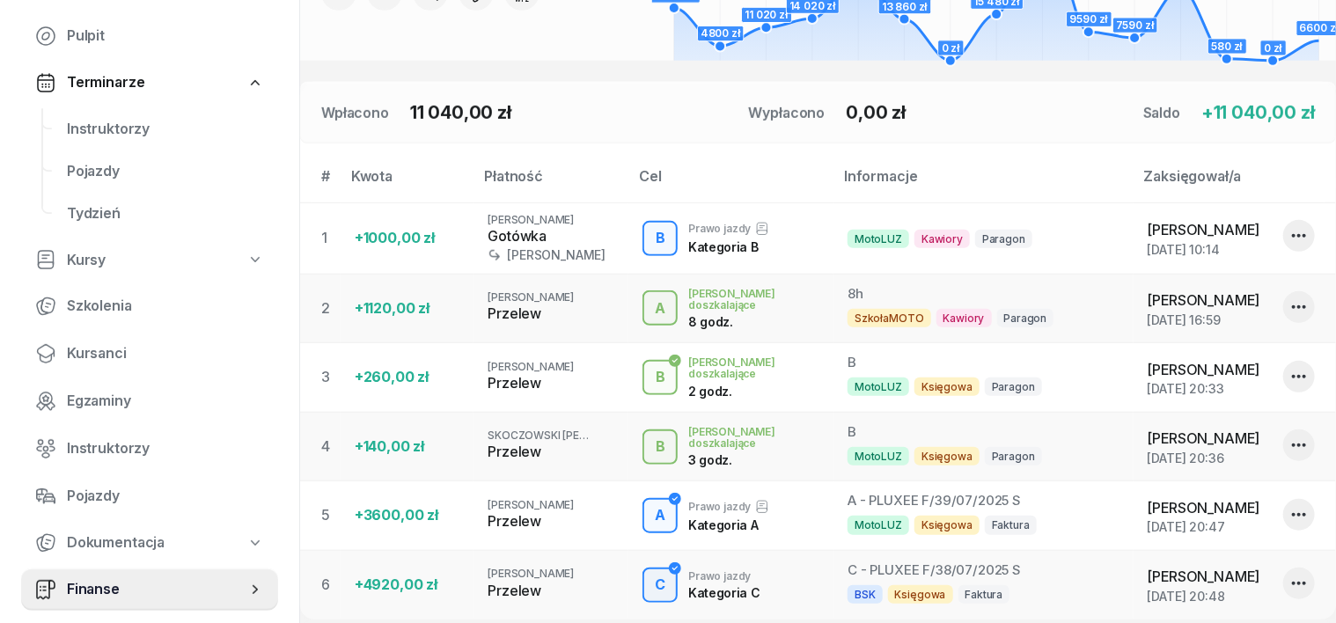
scroll to position [0, 0]
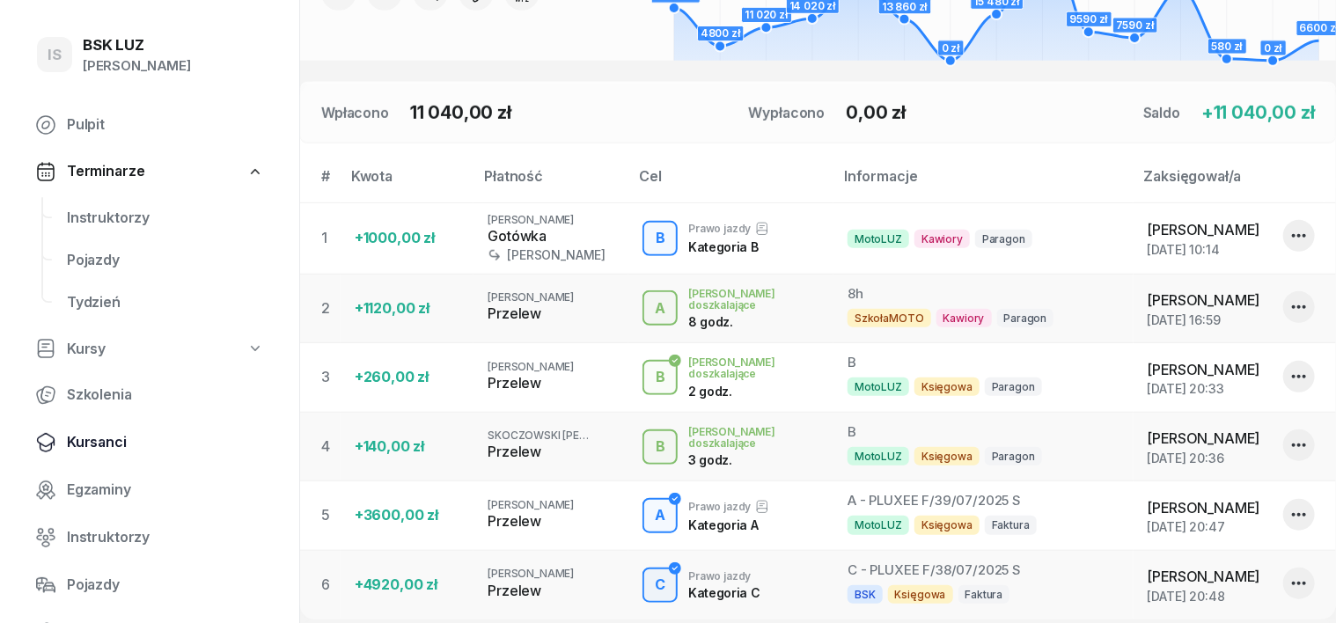
click at [101, 446] on span "Kursanci" at bounding box center [165, 442] width 197 height 23
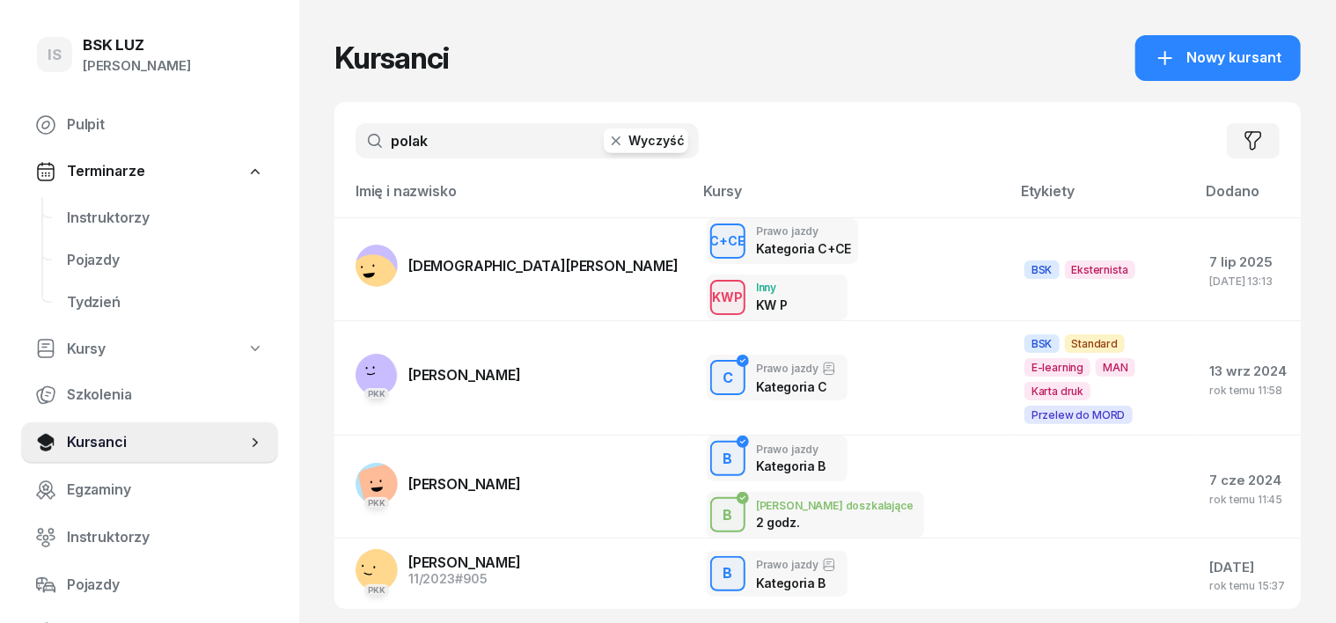
click at [607, 145] on icon "button" at bounding box center [616, 141] width 18 height 18
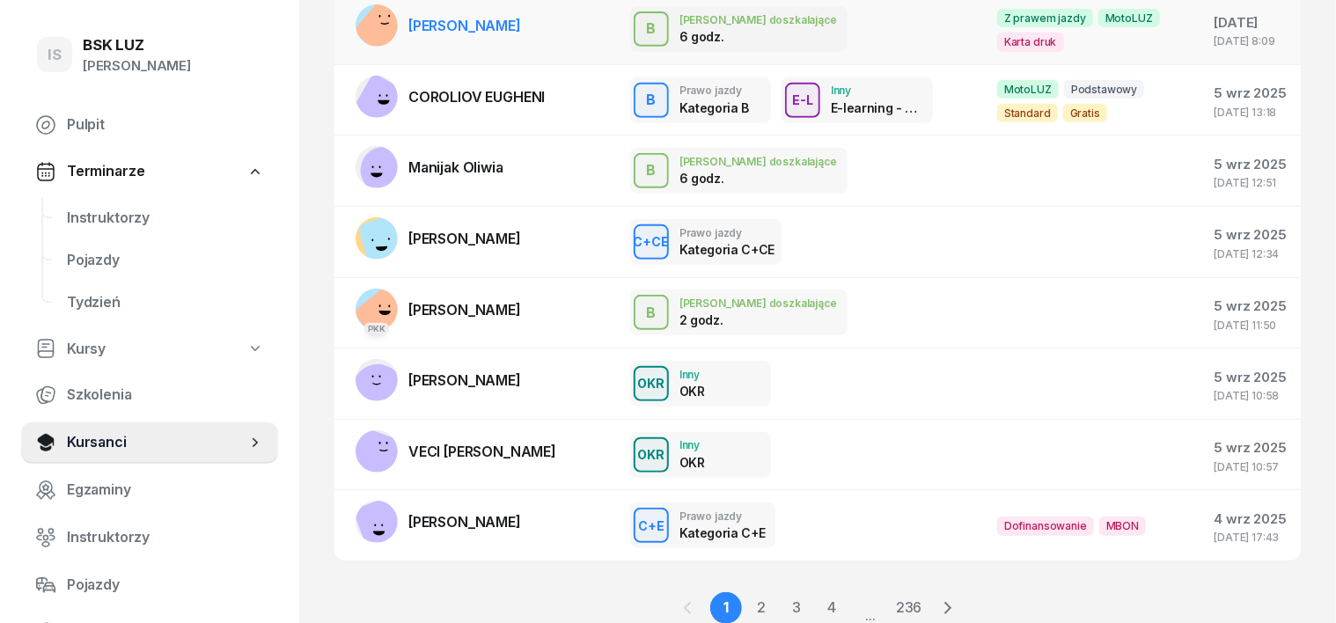
scroll to position [429, 0]
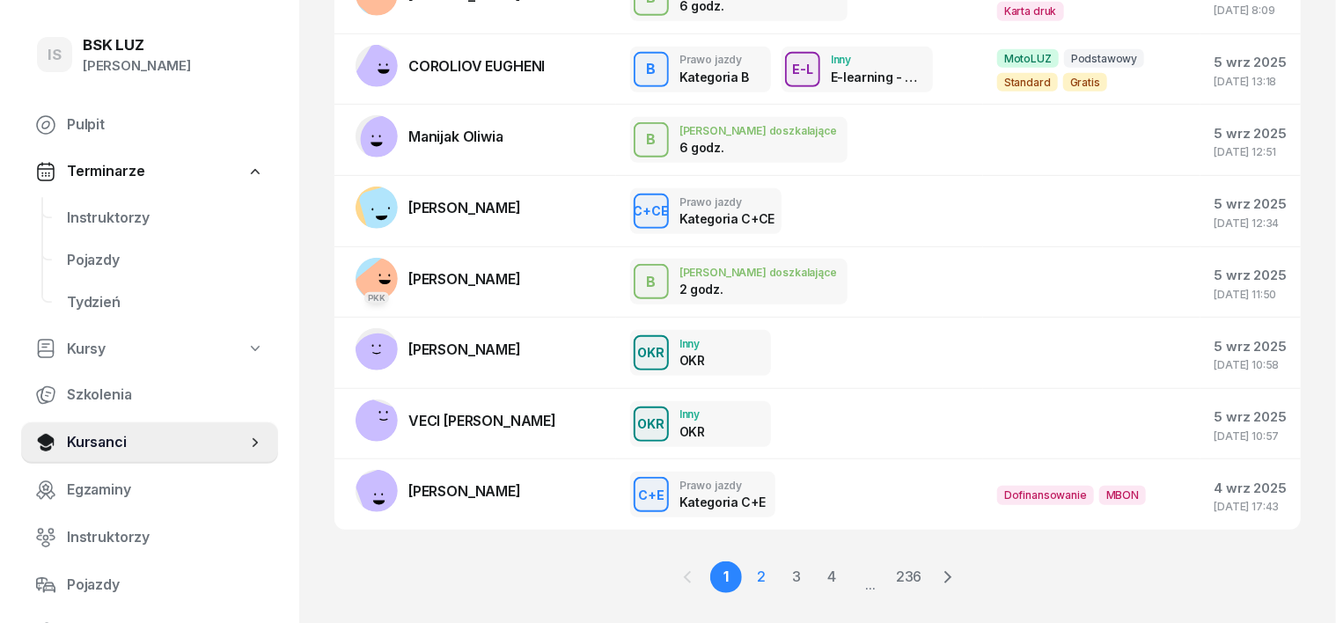
type input "MOLSA"
click at [764, 562] on link "2" at bounding box center [762, 578] width 32 height 32
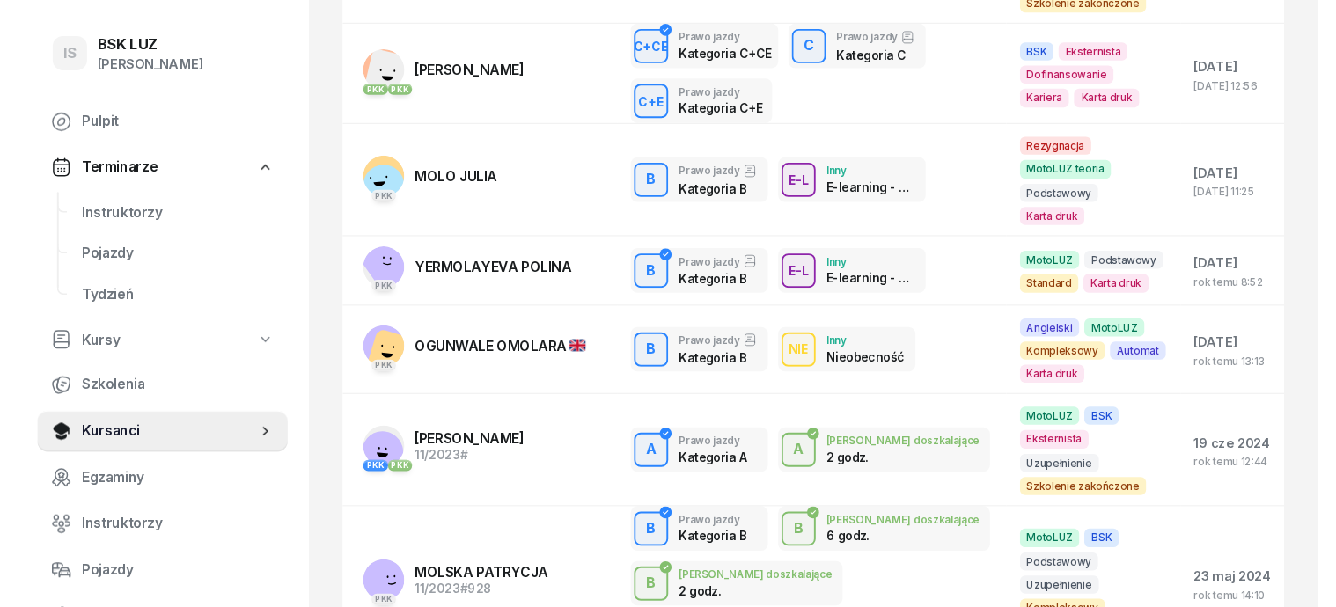
scroll to position [0, 0]
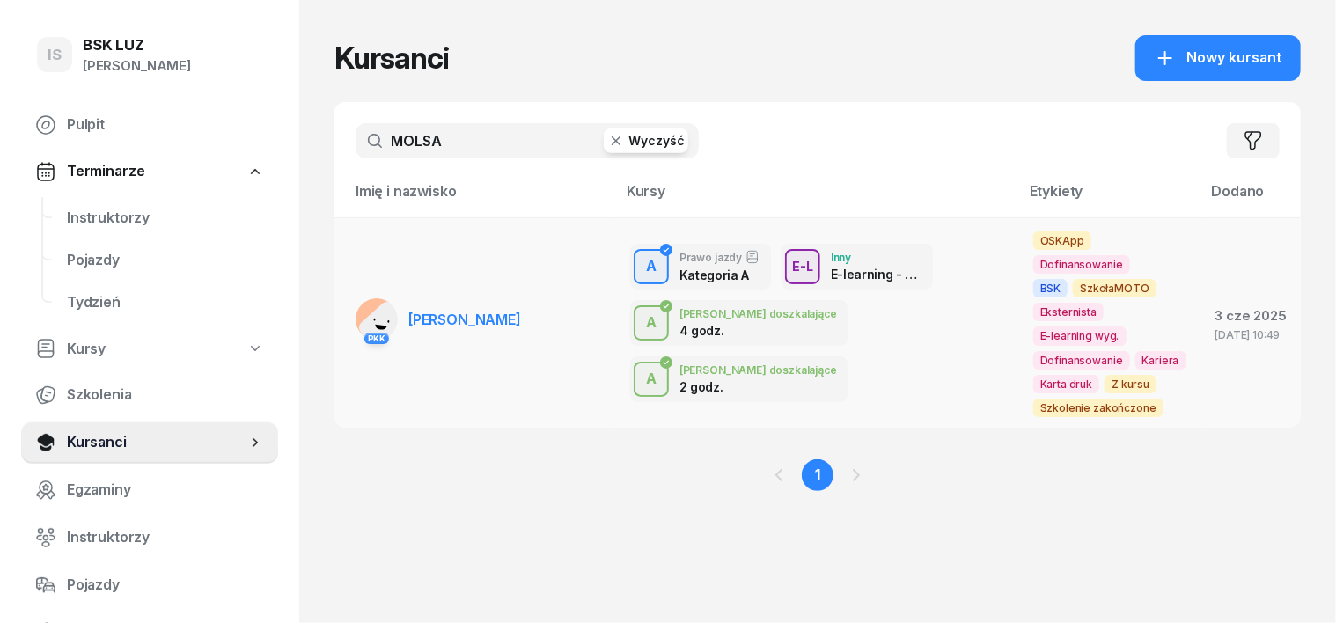
click at [357, 299] on rect at bounding box center [387, 329] width 60 height 60
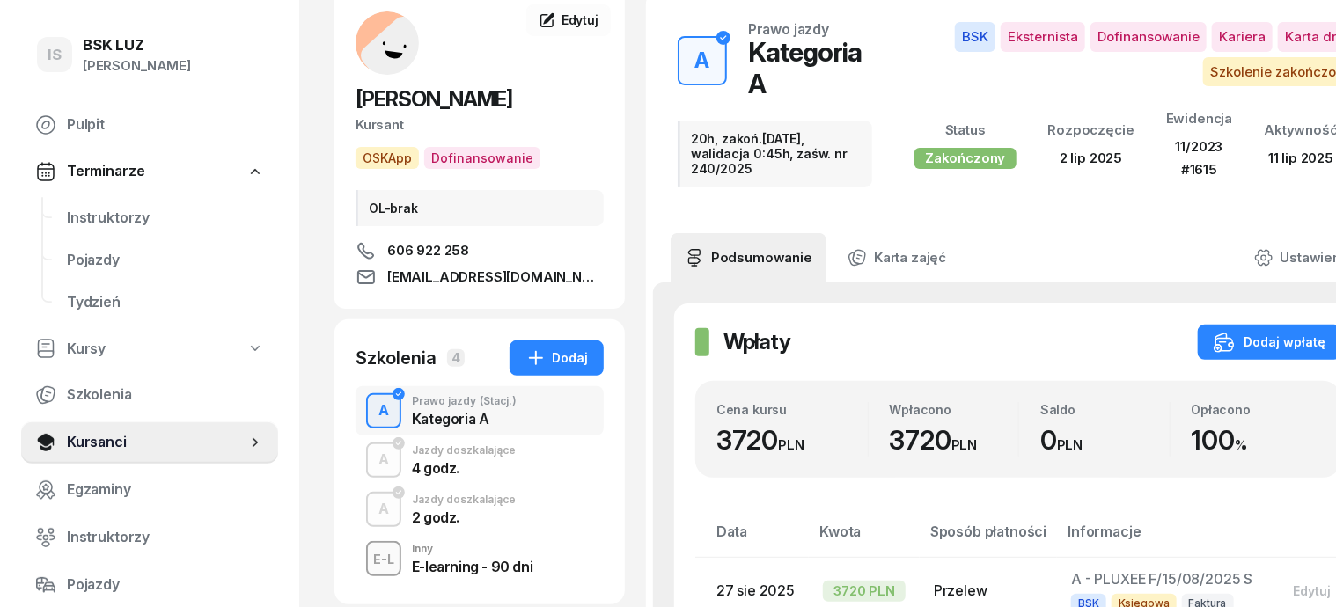
scroll to position [220, 0]
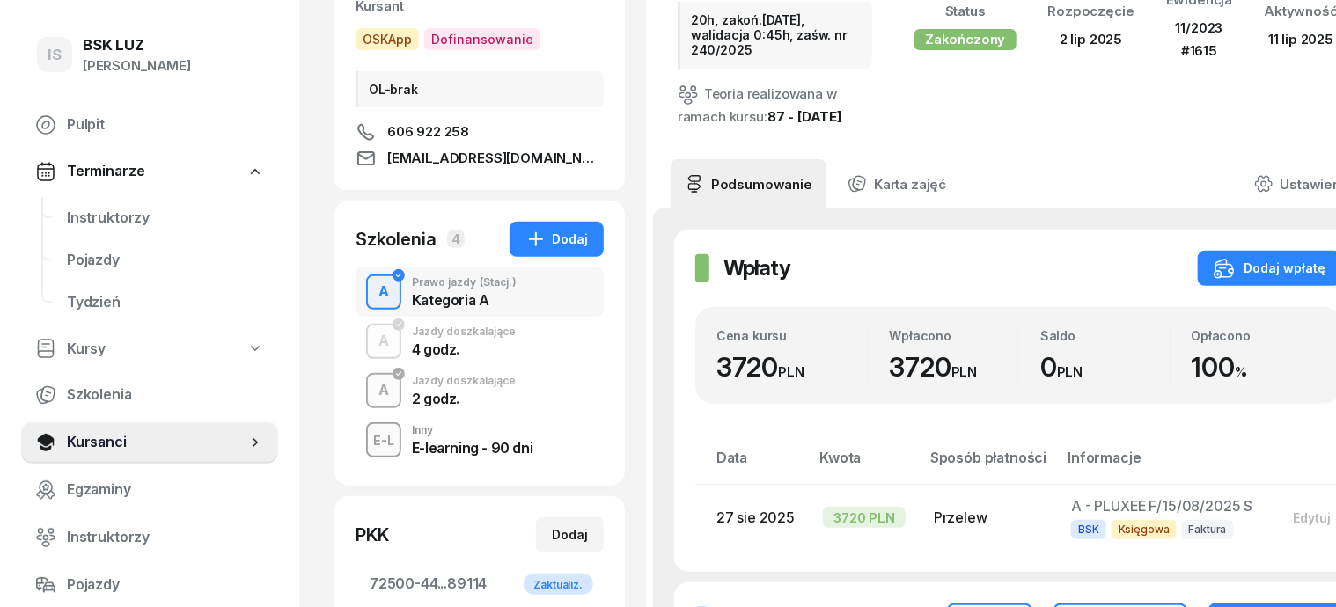
click at [371, 394] on div "A" at bounding box center [383, 391] width 25 height 30
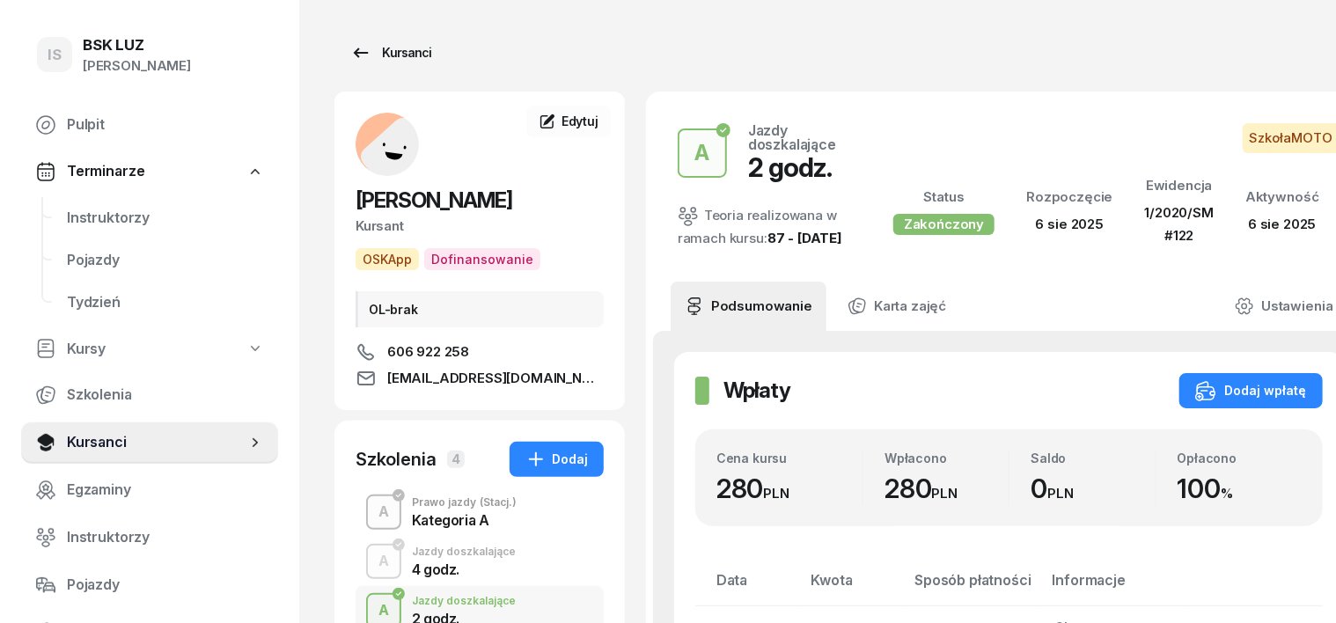
click at [379, 55] on div "Kursanci" at bounding box center [390, 52] width 81 height 21
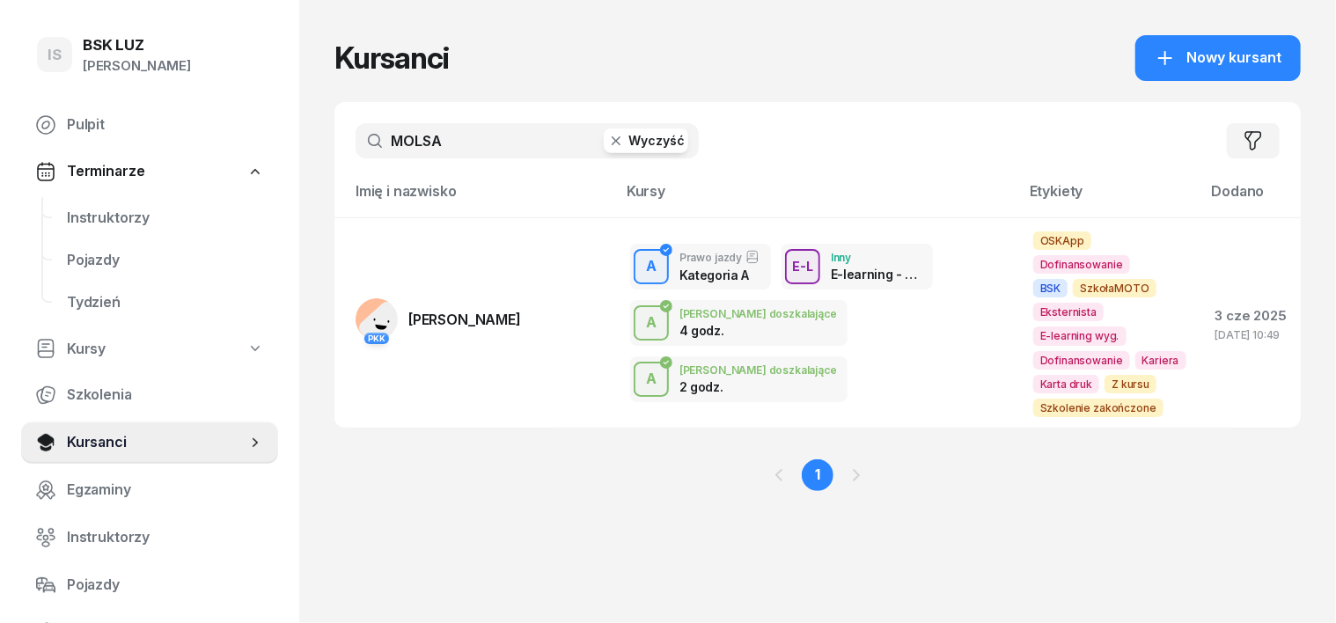
click at [612, 141] on icon "button" at bounding box center [616, 140] width 9 height 9
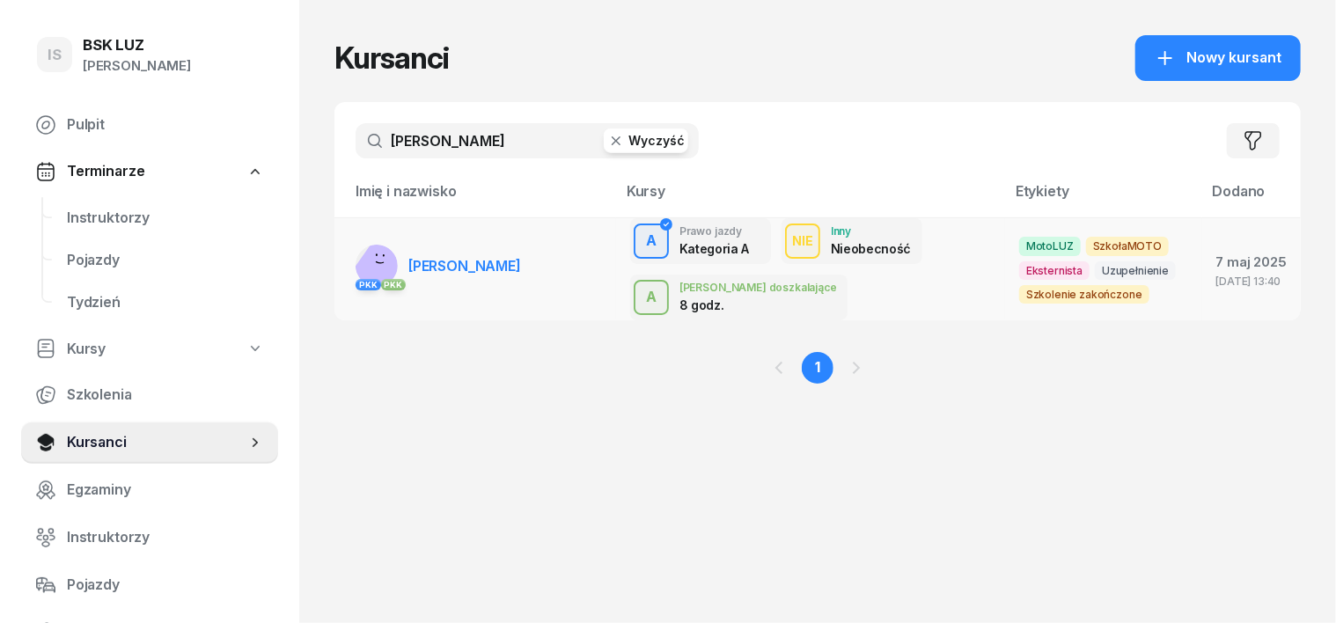
type input "[PERSON_NAME]"
click at [349, 253] on rect at bounding box center [384, 270] width 70 height 70
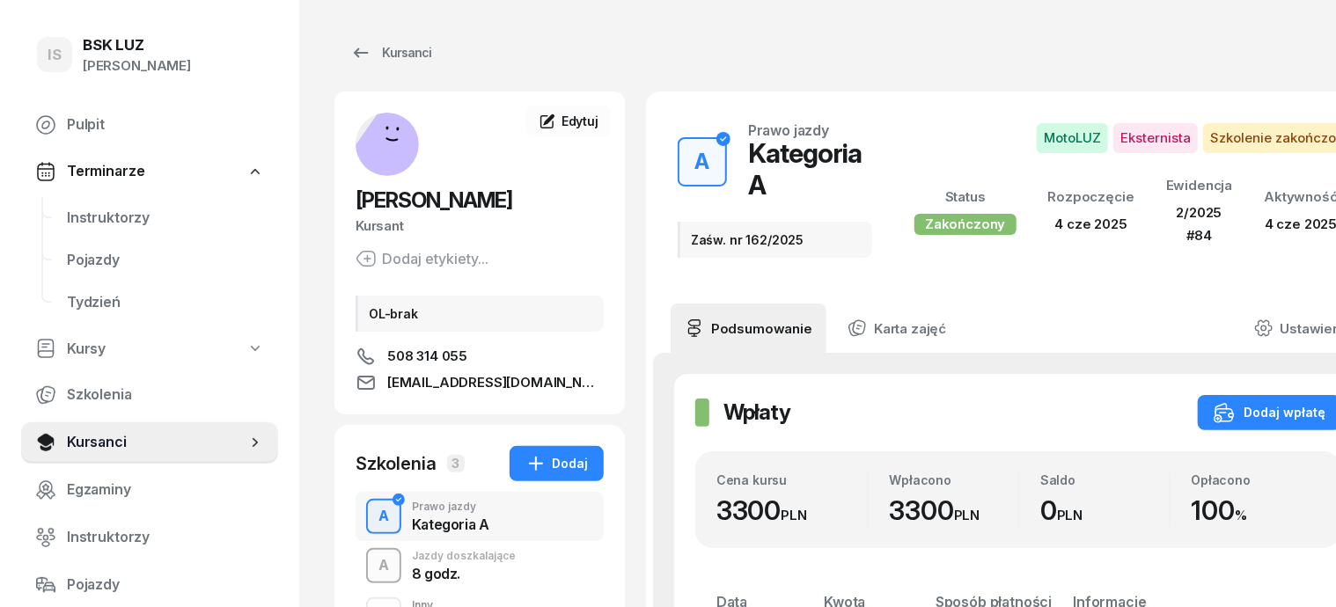
click at [371, 570] on div "A" at bounding box center [383, 566] width 25 height 30
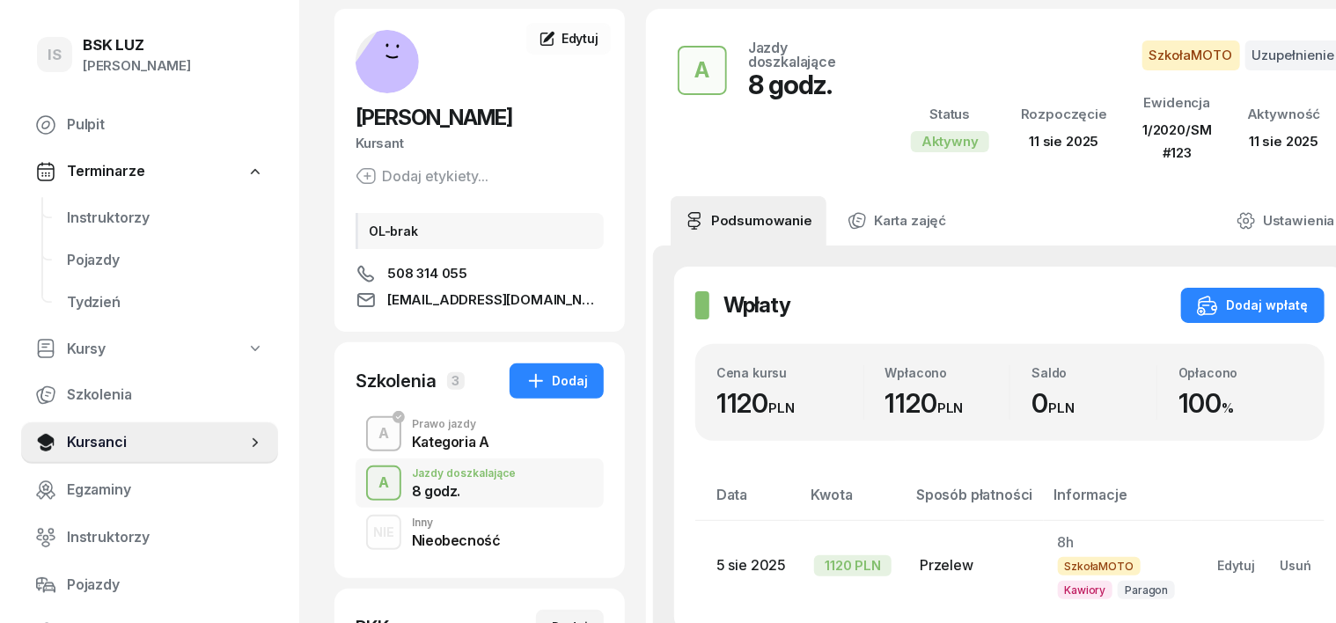
scroll to position [220, 0]
